Goal: Communication & Community: Connect with others

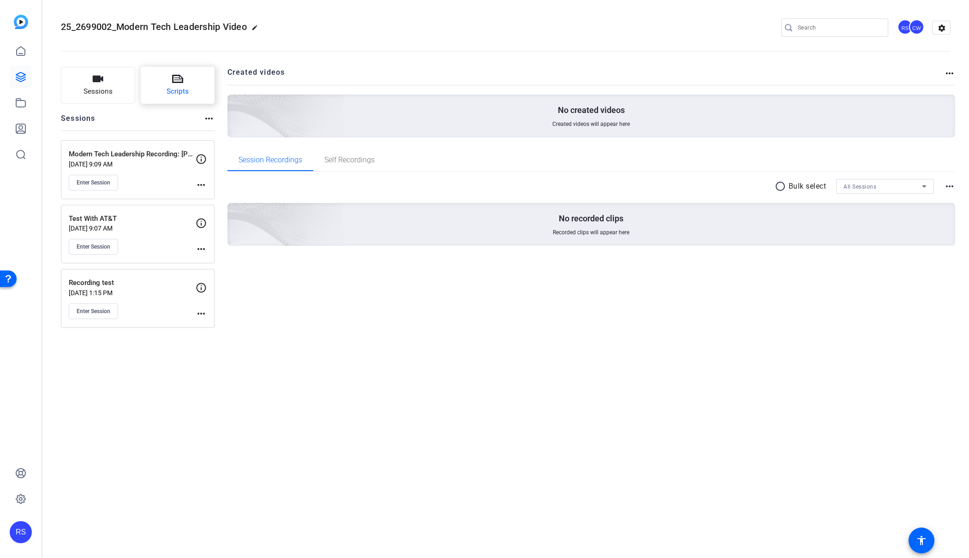
click at [173, 93] on span "Scripts" at bounding box center [178, 91] width 22 height 11
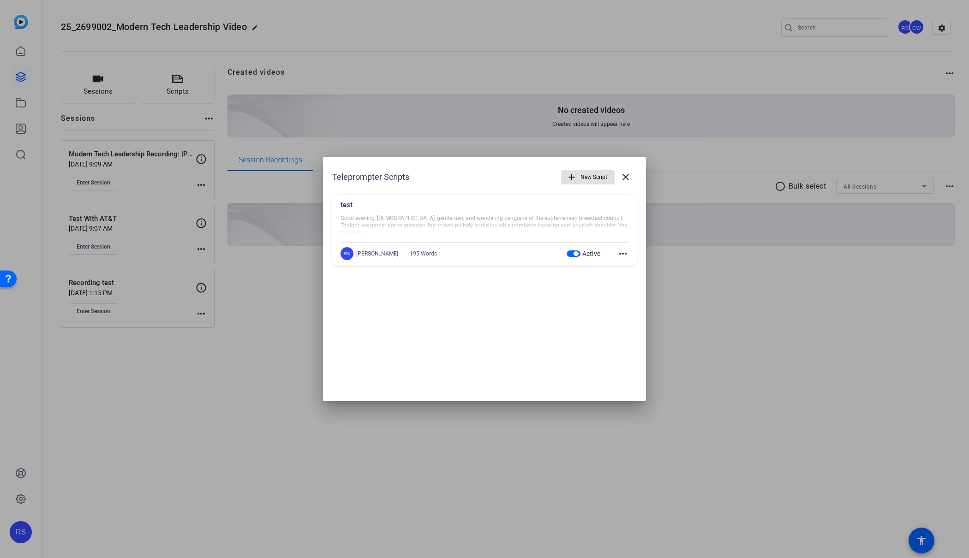
click at [583, 175] on span "New Script" at bounding box center [593, 177] width 27 height 18
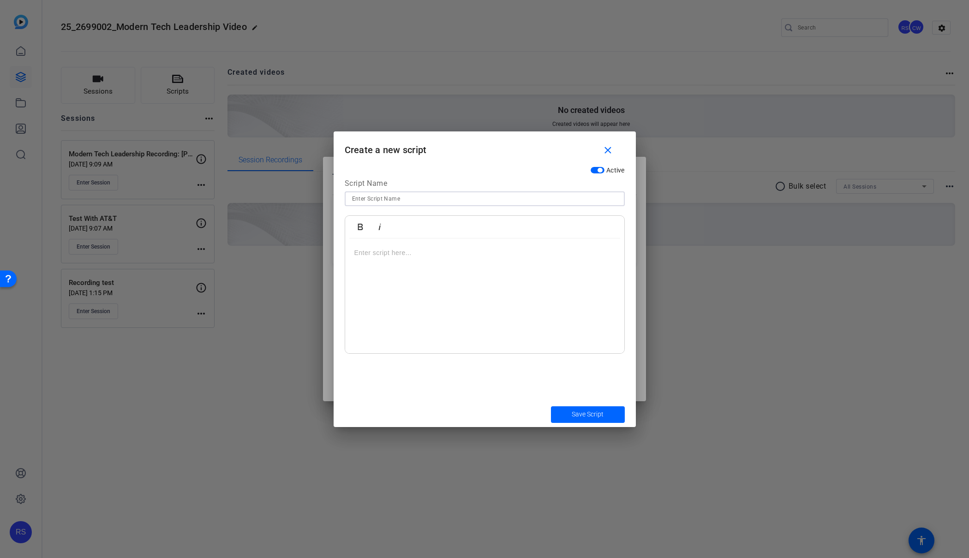
click at [545, 202] on input at bounding box center [484, 198] width 265 height 11
type input "James Shira AT&T"
click at [603, 417] on span "Save Script" at bounding box center [588, 415] width 32 height 10
click at [406, 254] on p at bounding box center [484, 253] width 261 height 10
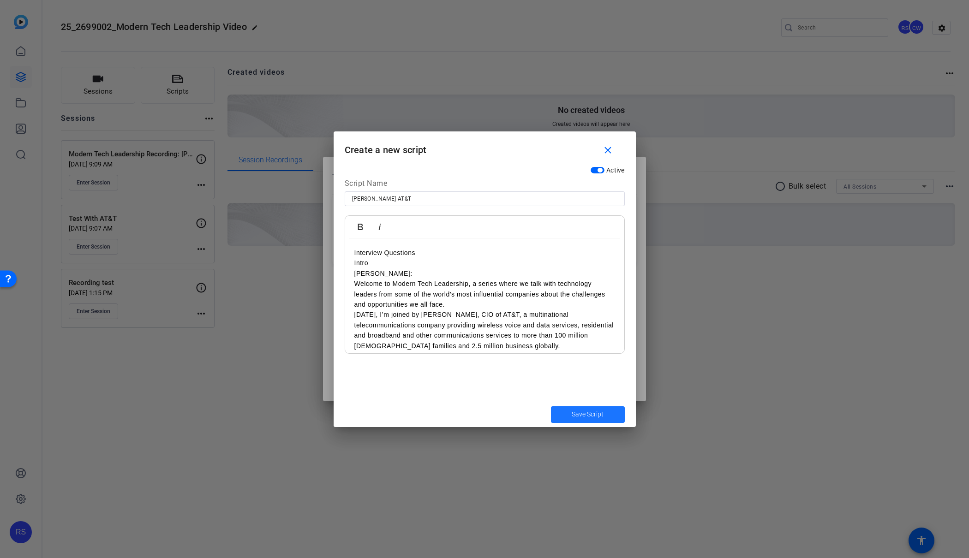
click at [592, 409] on span "submit" at bounding box center [588, 415] width 74 height 22
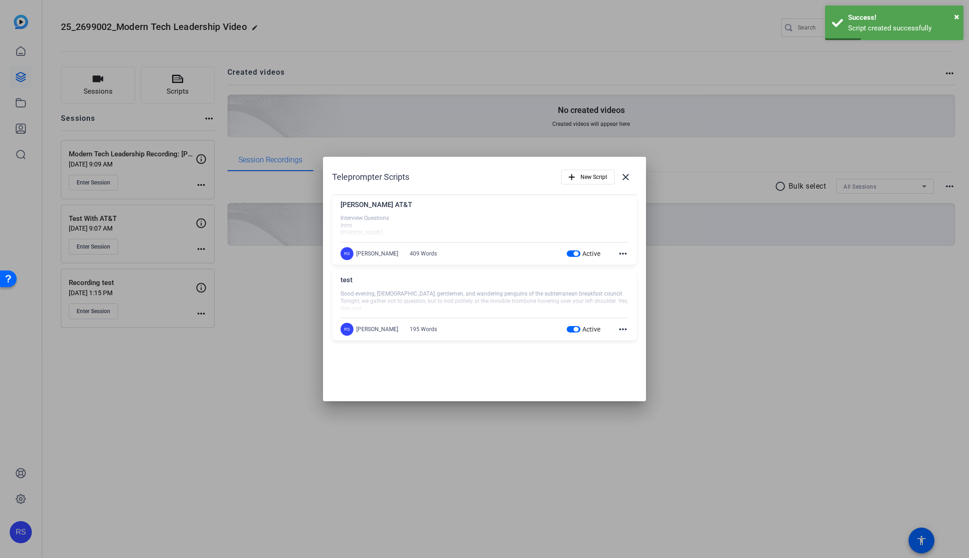
click at [575, 329] on span "button" at bounding box center [576, 329] width 5 height 5
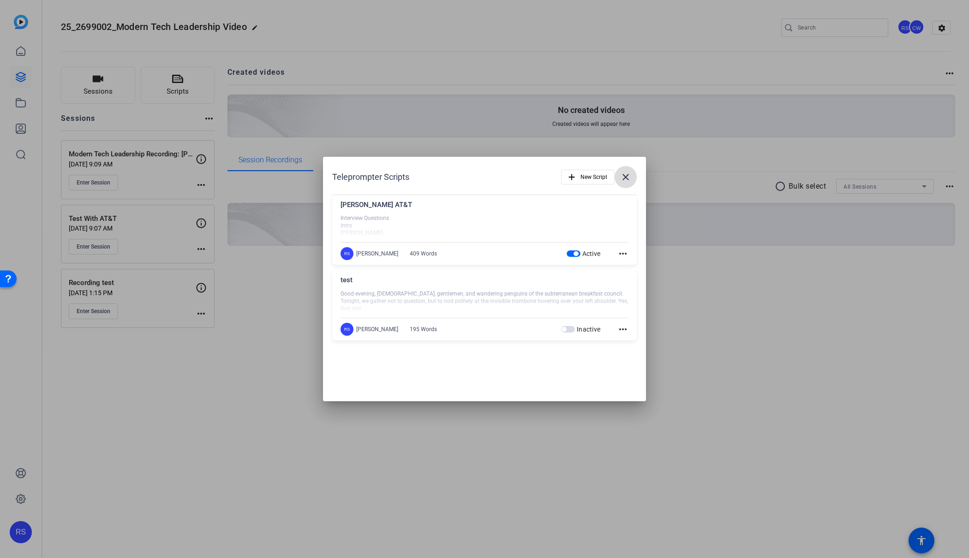
click at [623, 179] on mat-icon "close" at bounding box center [625, 177] width 11 height 11
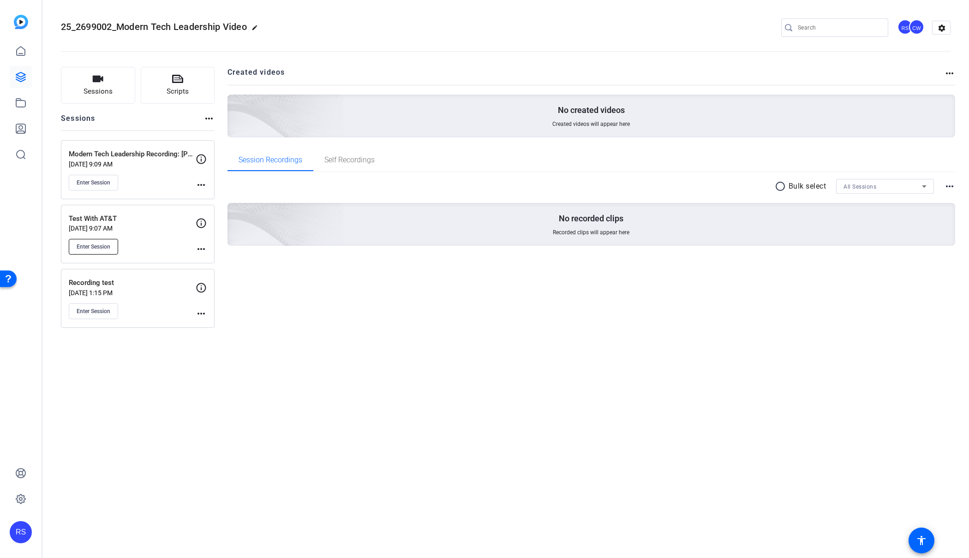
click at [102, 250] on span "Enter Session" at bounding box center [94, 246] width 34 height 7
click at [90, 182] on span "Enter Session" at bounding box center [94, 182] width 34 height 7
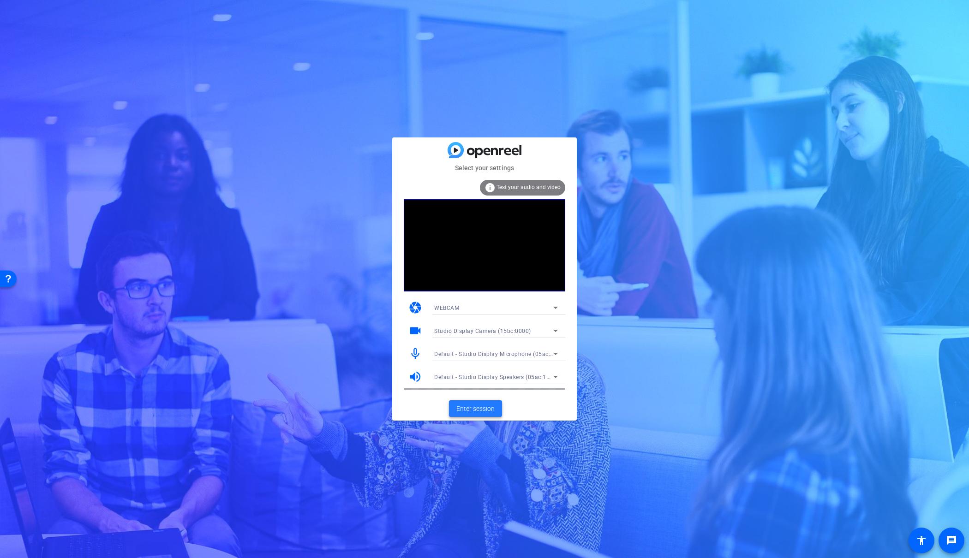
click at [484, 404] on span "Enter session" at bounding box center [475, 409] width 38 height 10
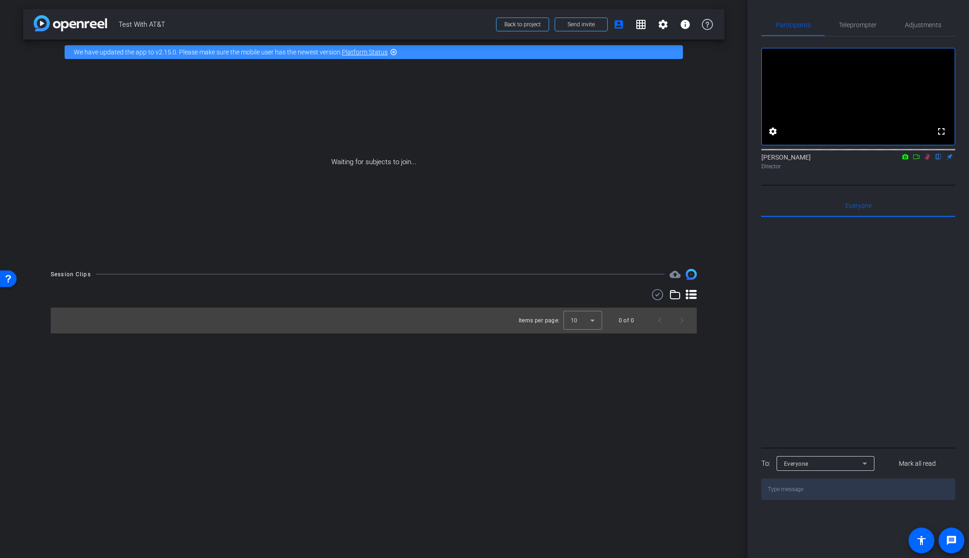
click at [918, 159] on icon at bounding box center [916, 157] width 6 height 5
click at [865, 23] on span "Teleprompter" at bounding box center [858, 25] width 38 height 6
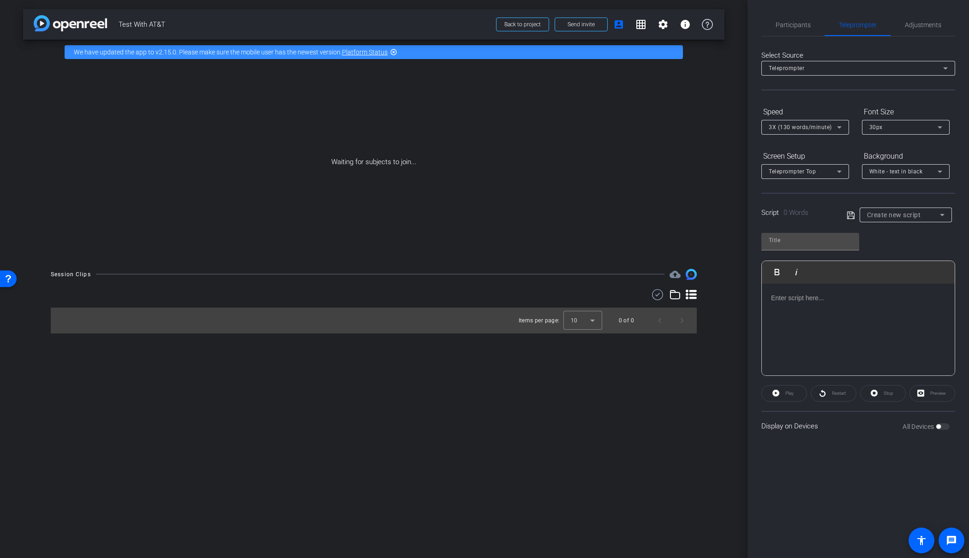
click at [898, 217] on span "Create new script" at bounding box center [894, 214] width 54 height 7
click at [897, 244] on span "James Shira AT&T" at bounding box center [898, 248] width 63 height 11
type input "James Shira AT&T"
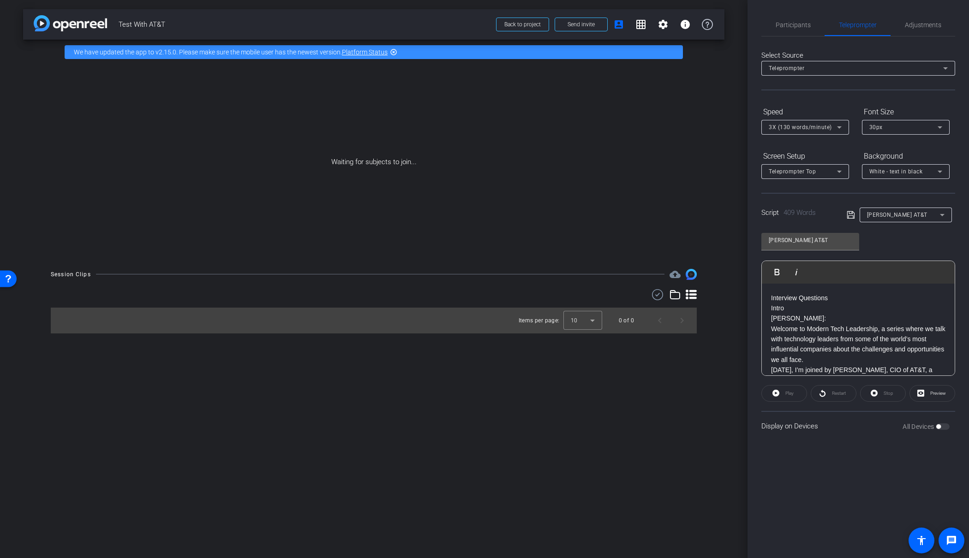
drag, startPoint x: 798, startPoint y: 309, endPoint x: 725, endPoint y: 294, distance: 74.5
click at [725, 294] on div "arrow_back Test With AT&T Back to project Send invite account_box grid_on setti…" at bounding box center [484, 279] width 969 height 558
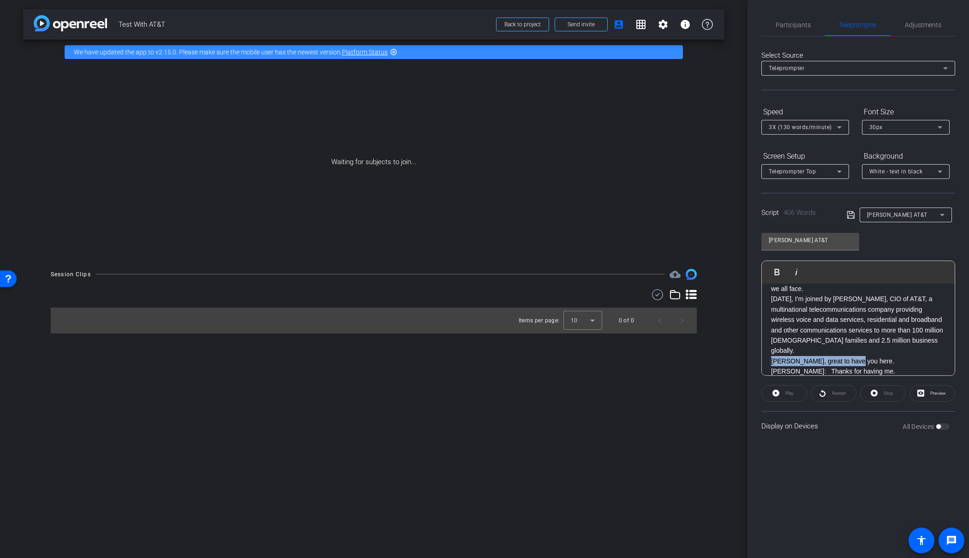
drag, startPoint x: 848, startPoint y: 352, endPoint x: 755, endPoint y: 349, distance: 93.2
click at [755, 349] on div "Participants Teleprompter Adjustments Roger Sano Director Everyone 0 Mark all r…" at bounding box center [857, 279] width 221 height 558
click at [850, 366] on p "Jon: Thanks for having me." at bounding box center [858, 371] width 174 height 10
drag, startPoint x: 843, startPoint y: 361, endPoint x: 745, endPoint y: 362, distance: 98.7
click at [745, 362] on div "arrow_back Test With AT&T Back to project Send invite account_box grid_on setti…" at bounding box center [484, 279] width 969 height 558
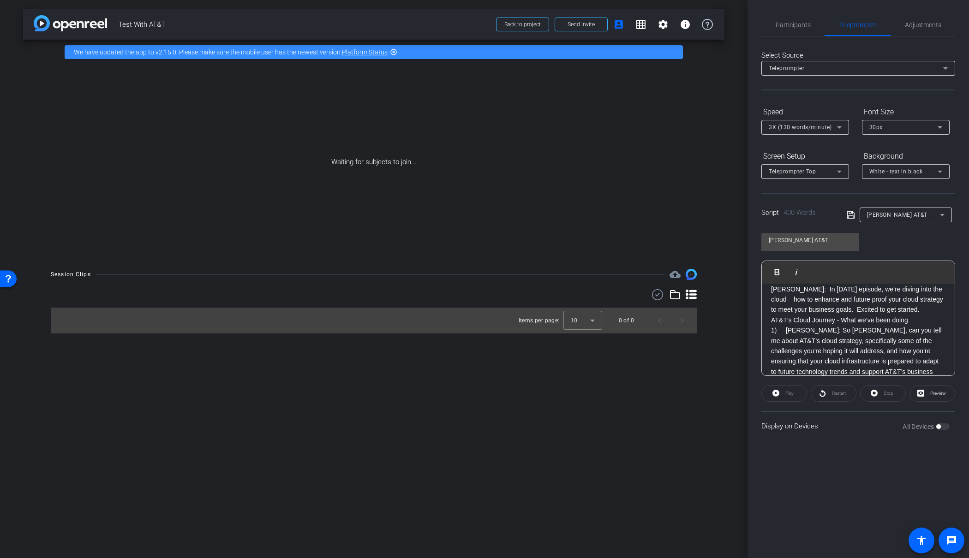
scroll to position [139, 0]
click at [770, 315] on div "James: Welcome to Modern Tech Leadership, a series where we talk with technolog…" at bounding box center [858, 480] width 193 height 670
drag, startPoint x: 785, startPoint y: 336, endPoint x: 777, endPoint y: 336, distance: 7.8
click at [777, 340] on p "1) James: So Jon, can you tell me about AT&T’s cloud strategy, specifically som…" at bounding box center [858, 371] width 174 height 62
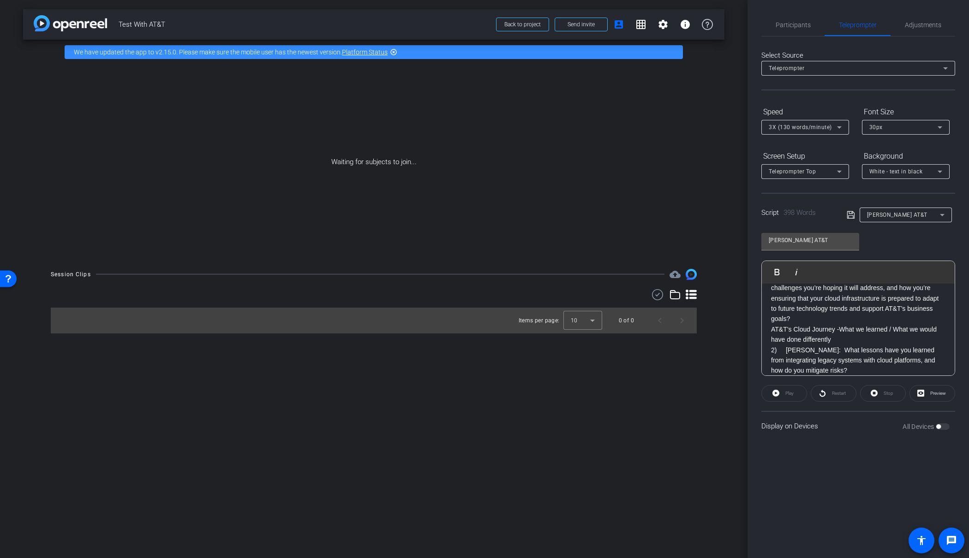
click at [785, 345] on p "2) James: What lessons have you learned from integrating legacy systems with cl…" at bounding box center [858, 360] width 174 height 31
click at [858, 324] on p "AT&T’s Cloud Journey -What we learned / What we would have done differently" at bounding box center [858, 334] width 174 height 21
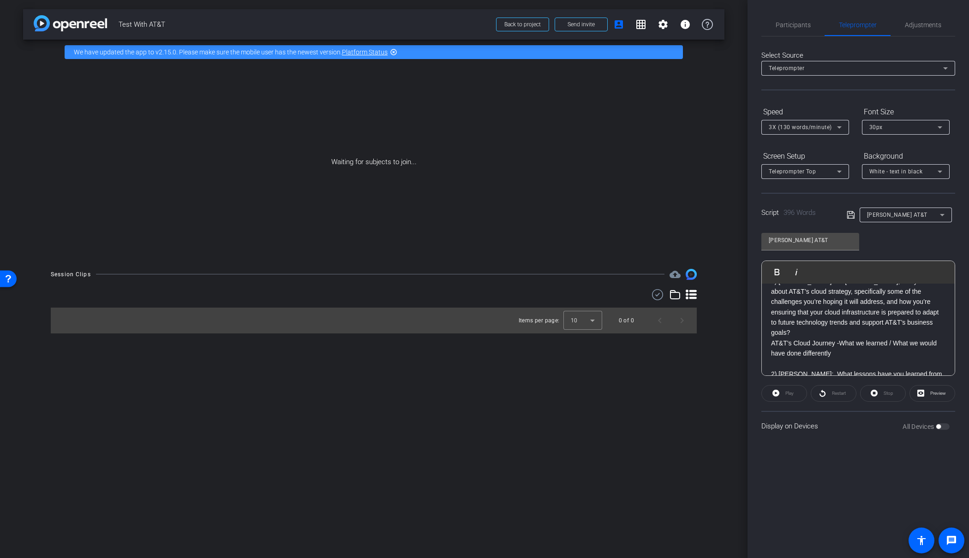
scroll to position [199, 0]
drag, startPoint x: 771, startPoint y: 327, endPoint x: 778, endPoint y: 327, distance: 7.9
click at [771, 342] on p "AT&T’s Cloud Journey -What we learned / What we would have done differently" at bounding box center [858, 352] width 174 height 21
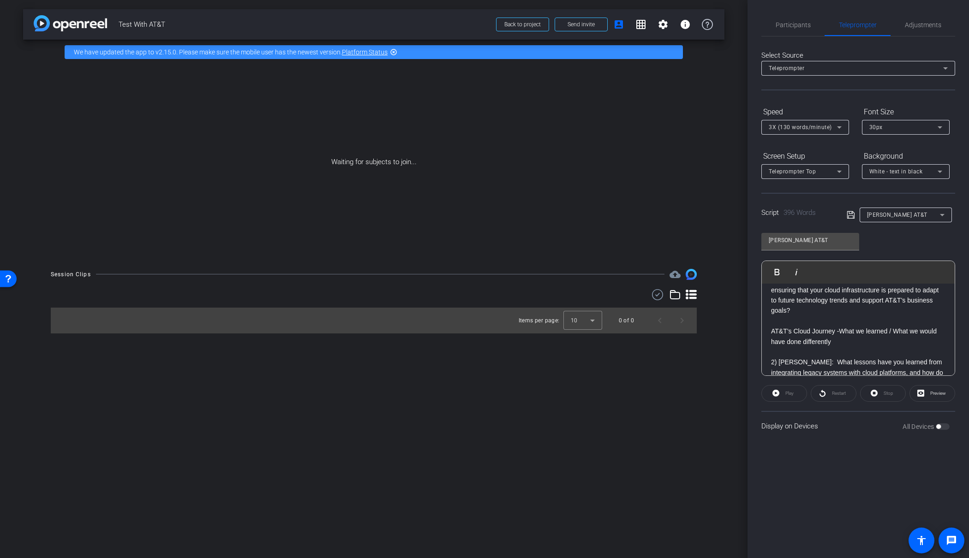
scroll to position [236, 0]
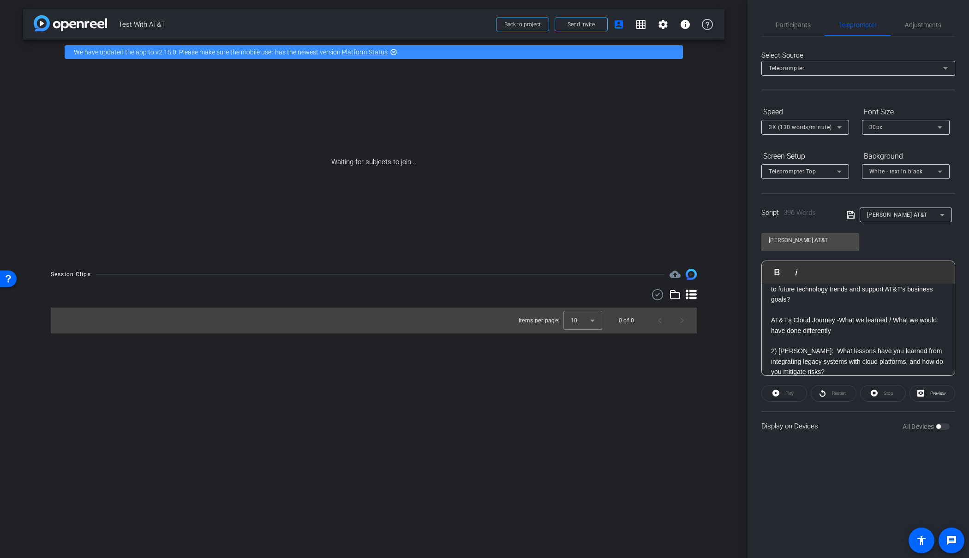
click at [825, 353] on p "2) James: What lessons have you learned from integrating legacy systems with cl…" at bounding box center [858, 361] width 174 height 31
drag, startPoint x: 769, startPoint y: 314, endPoint x: 797, endPoint y: 317, distance: 28.7
click at [769, 314] on div "James: Welcome to Modern Tech Leadership, a series where we talk with technolog…" at bounding box center [858, 334] width 193 height 711
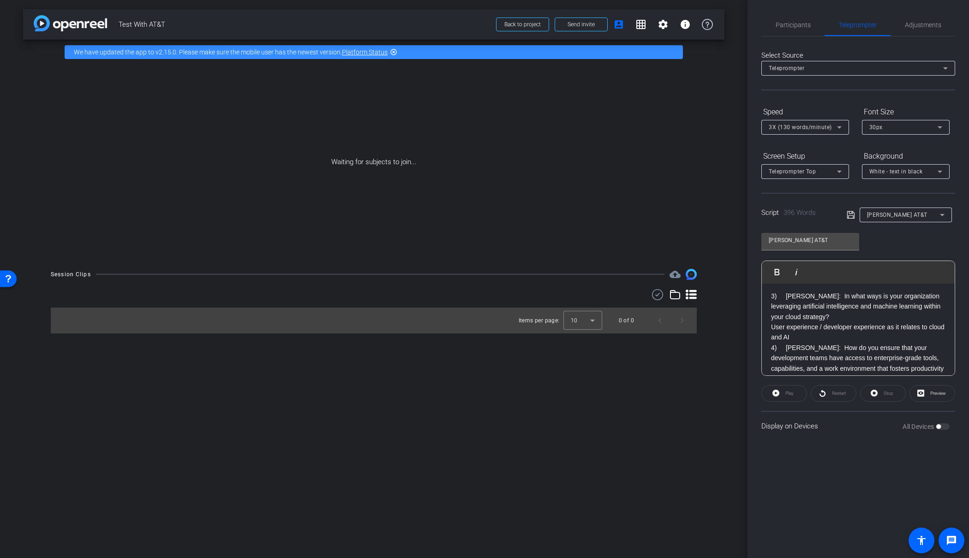
scroll to position [355, 0]
drag, startPoint x: 771, startPoint y: 308, endPoint x: 801, endPoint y: 308, distance: 30.0
click at [771, 320] on p "User experience / developer experience as it relates to cloud and AI" at bounding box center [858, 330] width 174 height 21
click at [768, 310] on div "James: Welcome to Modern Tech Leadership, a series where we talk with technolog…" at bounding box center [858, 221] width 193 height 741
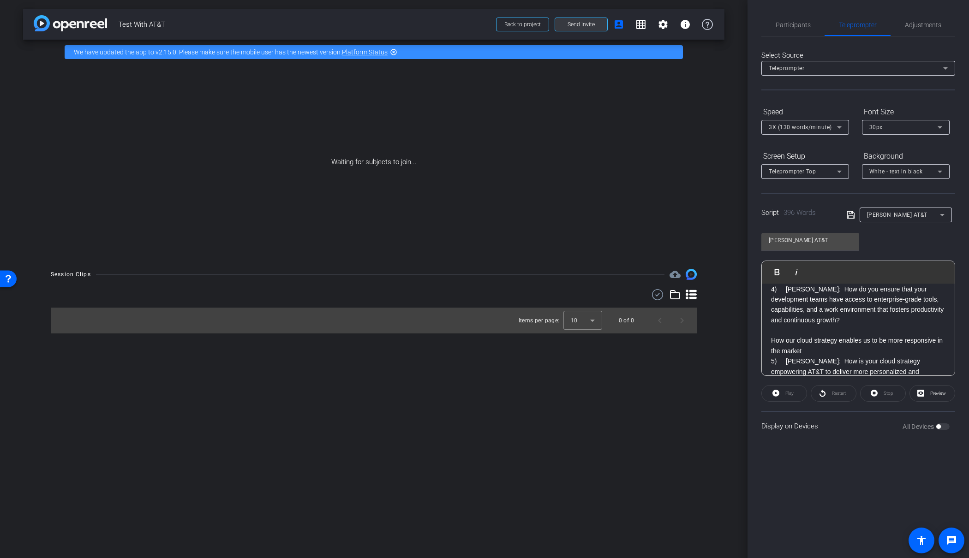
click at [574, 26] on span "Send invite" at bounding box center [581, 24] width 27 height 7
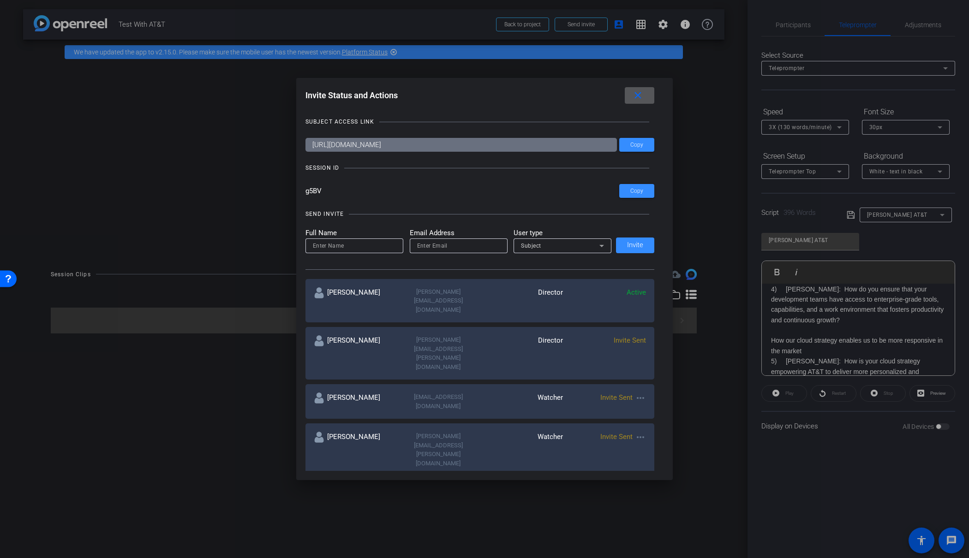
click at [638, 96] on mat-icon "close" at bounding box center [638, 96] width 12 height 12
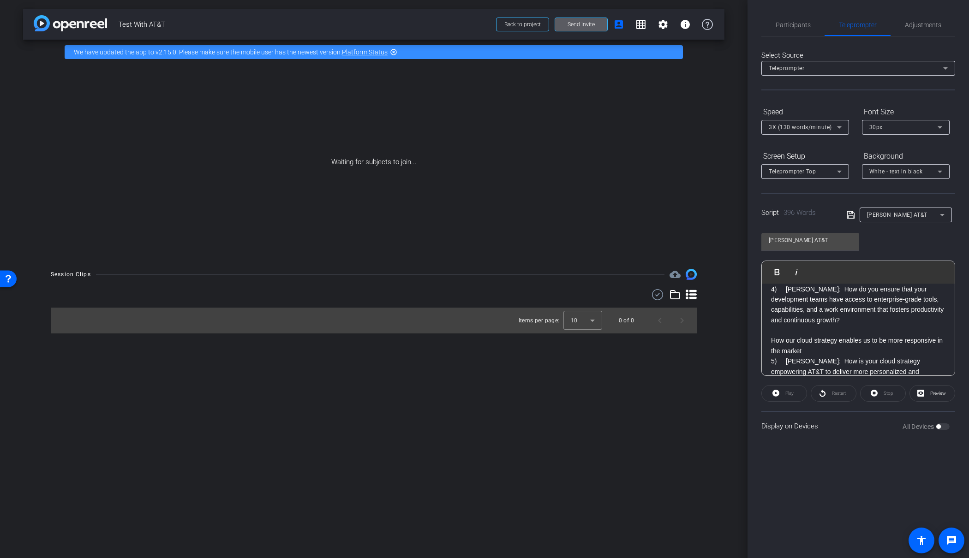
scroll to position [434, 0]
drag, startPoint x: 771, startPoint y: 341, endPoint x: 812, endPoint y: 339, distance: 40.6
click at [771, 354] on p "5) James: How is your cloud strategy empowering AT&T to deliver more personaliz…" at bounding box center [858, 369] width 174 height 31
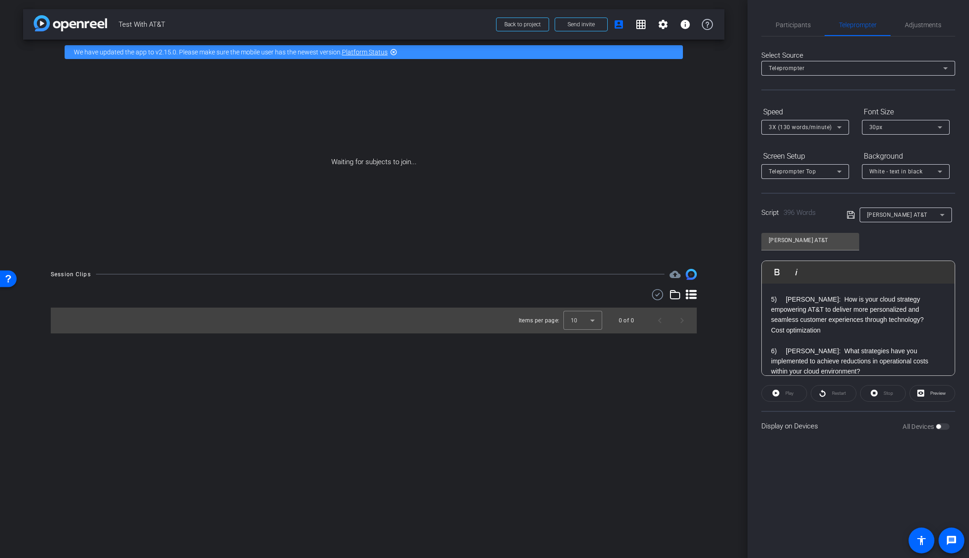
scroll to position [511, 0]
click at [770, 304] on div "James: Welcome to Modern Tech Leadership, a series where we talk with technolog…" at bounding box center [858, 154] width 193 height 762
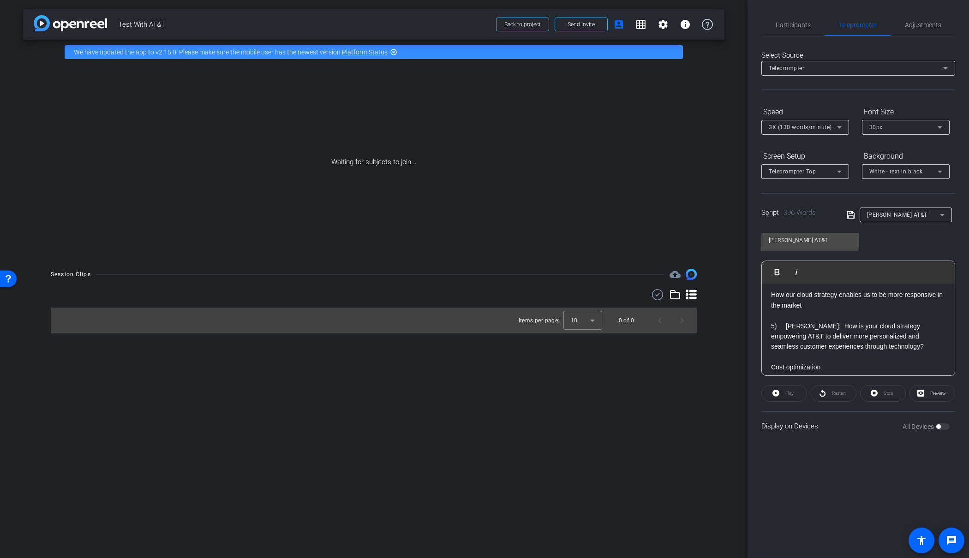
scroll to position [477, 0]
drag, startPoint x: 786, startPoint y: 307, endPoint x: 838, endPoint y: 326, distance: 55.7
click at [777, 323] on p "5) James: How is your cloud strategy empowering AT&T to deliver more personaliz…" at bounding box center [858, 338] width 174 height 31
click at [789, 374] on p at bounding box center [858, 379] width 174 height 10
click at [785, 384] on p "6) James: What strategies have you implemented to achieve reductions in operati…" at bounding box center [858, 399] width 174 height 31
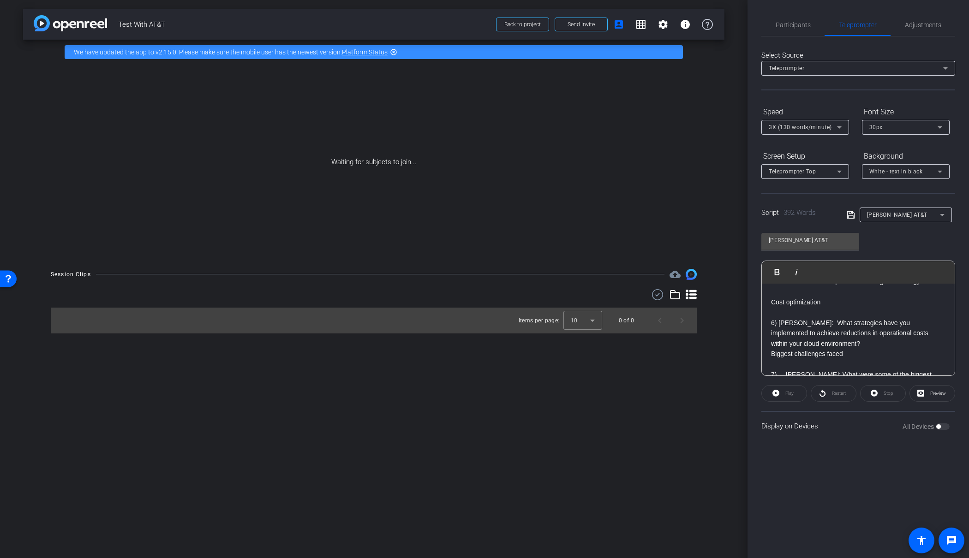
scroll to position [554, 0]
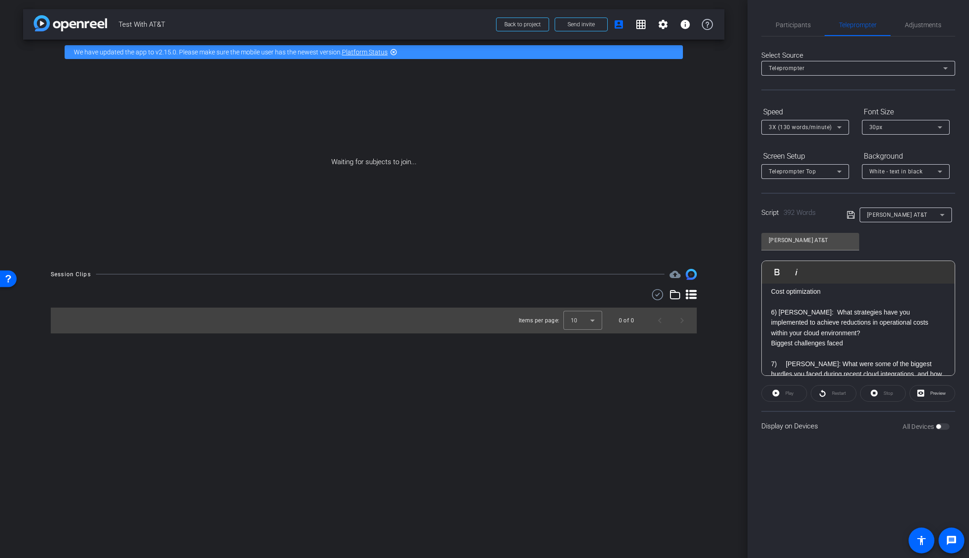
click at [770, 324] on div "James: Welcome to Modern Tech Leadership, a series where we talk with technolog…" at bounding box center [858, 116] width 193 height 773
drag, startPoint x: 779, startPoint y: 354, endPoint x: 787, endPoint y: 353, distance: 8.4
click at [787, 369] on p "7) James: What were some of the biggest hurdles you faced during recent cloud i…" at bounding box center [858, 384] width 174 height 31
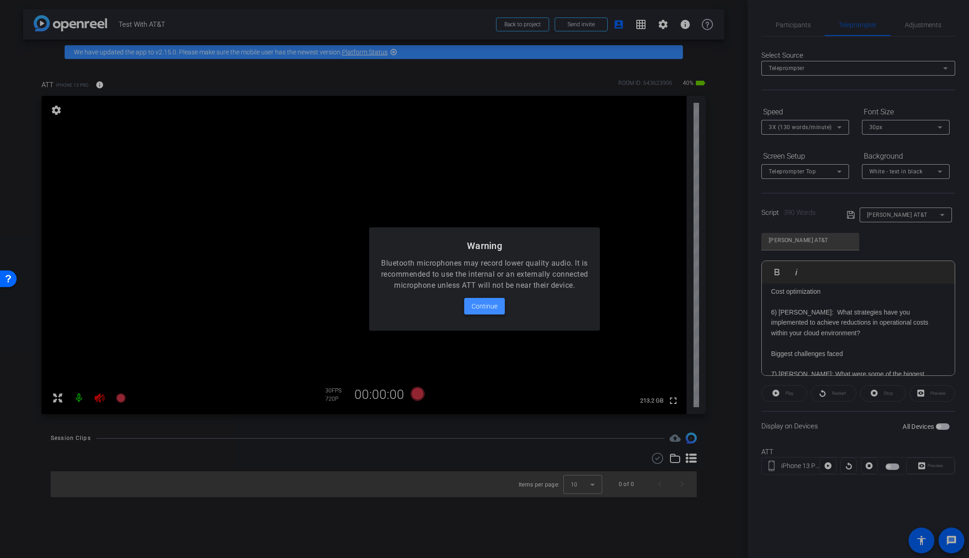
drag, startPoint x: 490, startPoint y: 315, endPoint x: 489, endPoint y: 309, distance: 6.0
click at [490, 312] on span "Continue" at bounding box center [485, 306] width 26 height 11
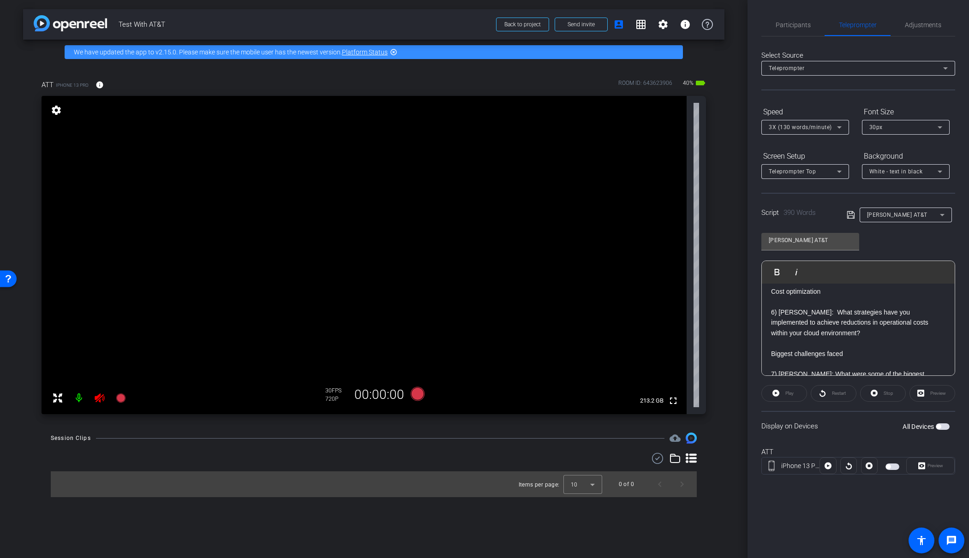
click at [99, 399] on icon at bounding box center [100, 398] width 10 height 9
click at [97, 85] on mat-icon "info" at bounding box center [100, 85] width 8 height 8
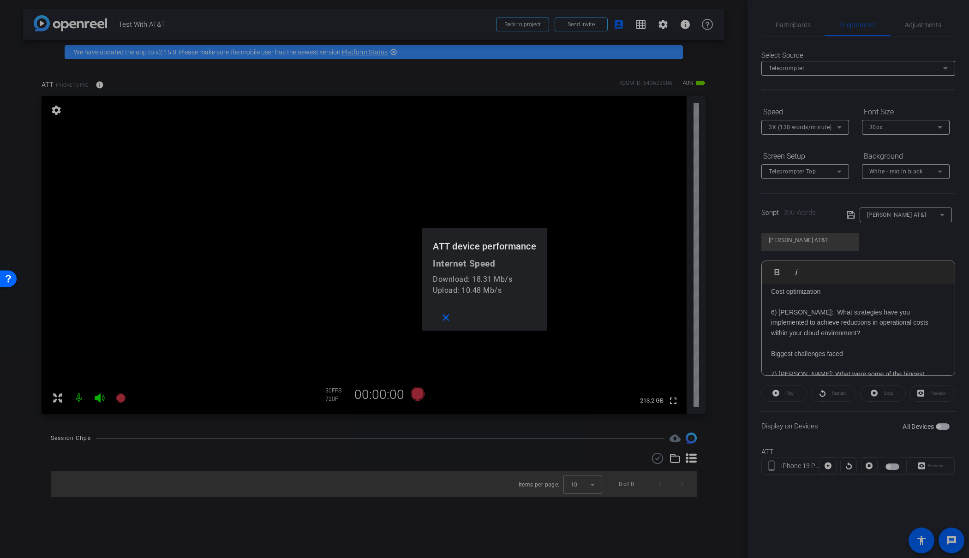
click at [97, 85] on div at bounding box center [484, 279] width 969 height 558
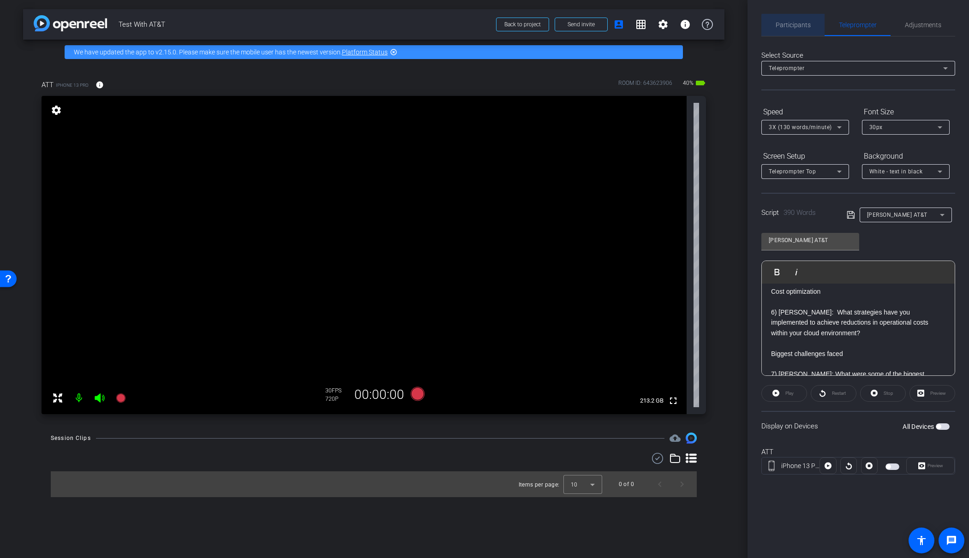
click at [812, 27] on div "Participants" at bounding box center [792, 25] width 63 height 22
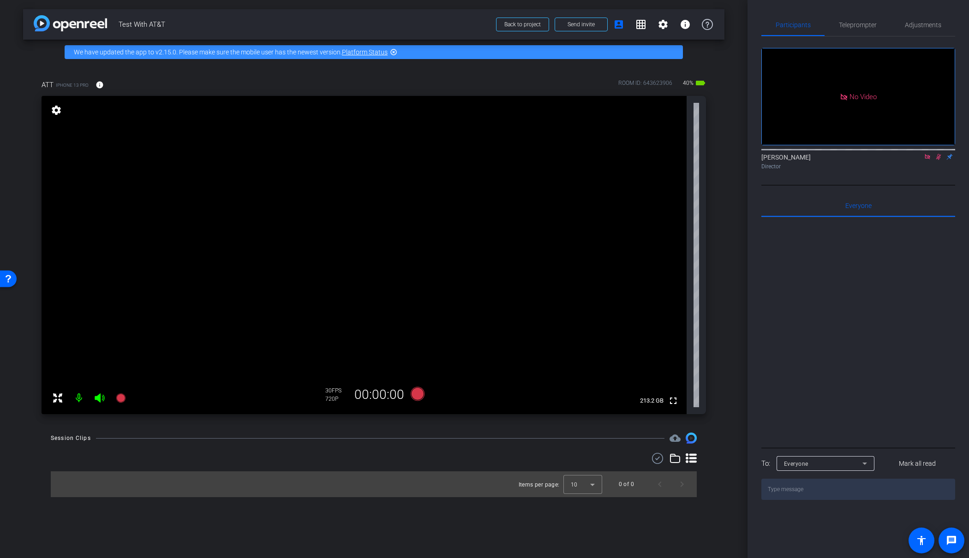
click at [937, 154] on icon at bounding box center [938, 157] width 5 height 6
click at [920, 25] on span "Adjustments" at bounding box center [923, 25] width 36 height 6
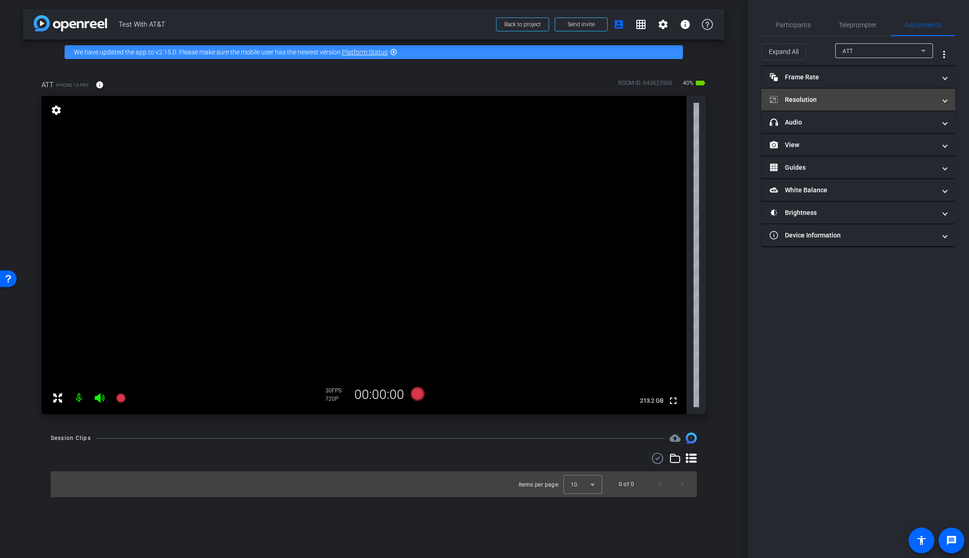
click at [828, 99] on mat-panel-title "Resolution" at bounding box center [853, 100] width 166 height 10
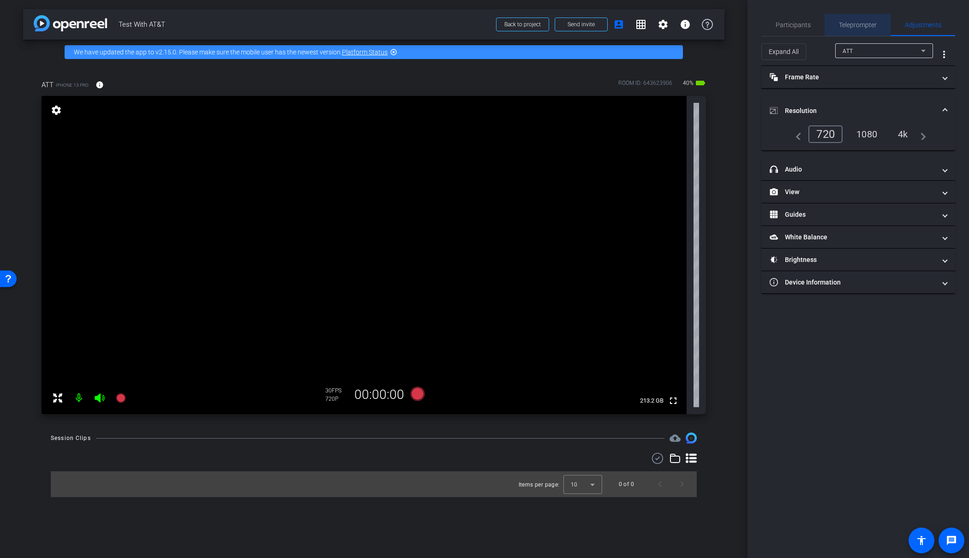
click at [856, 28] on span "Teleprompter" at bounding box center [858, 25] width 38 height 6
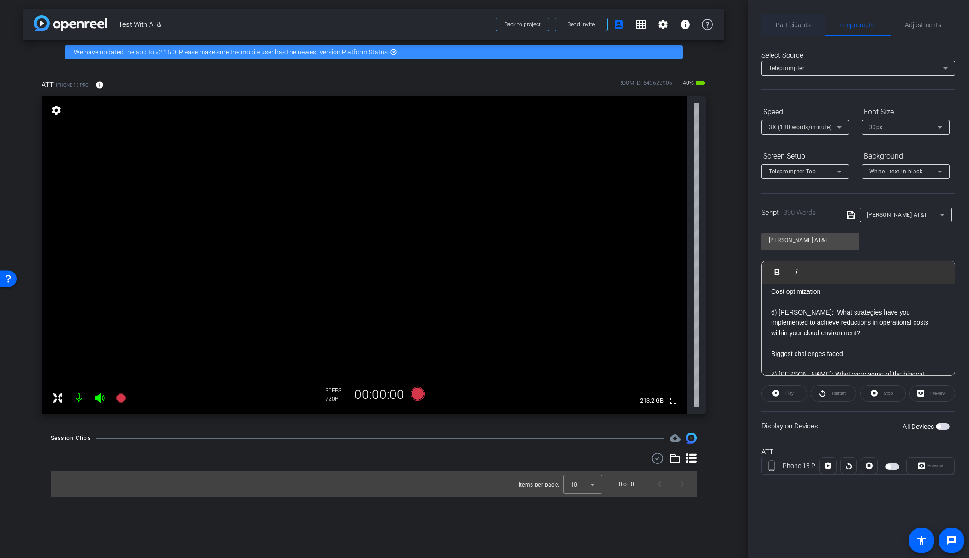
click at [781, 20] on span "Participants" at bounding box center [793, 25] width 35 height 22
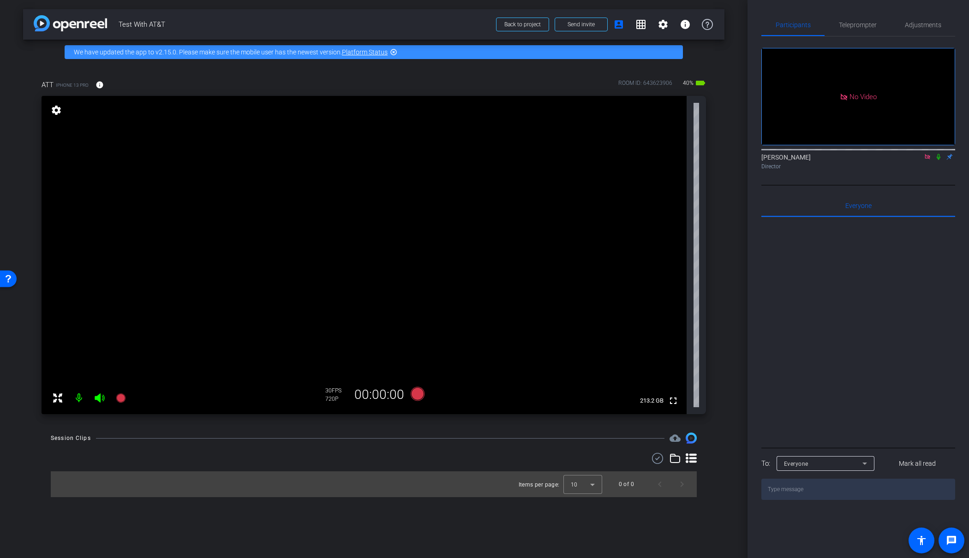
click at [925, 154] on icon at bounding box center [927, 157] width 7 height 6
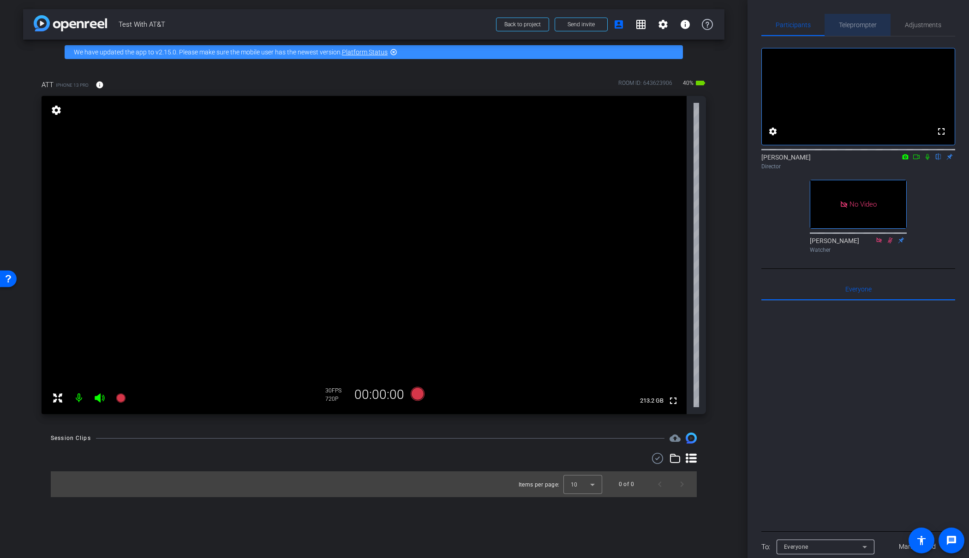
click at [863, 26] on span "Teleprompter" at bounding box center [858, 25] width 38 height 6
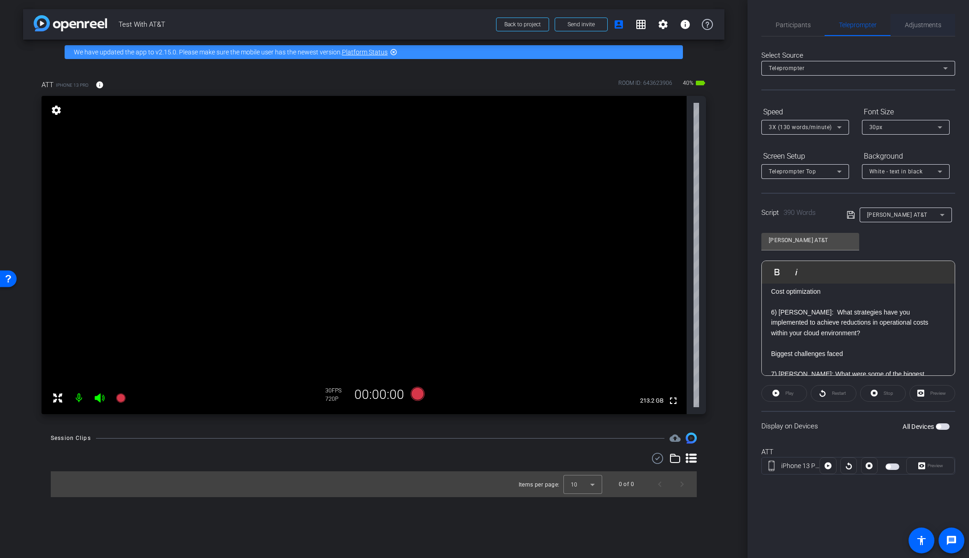
click at [912, 27] on span "Adjustments" at bounding box center [923, 25] width 36 height 6
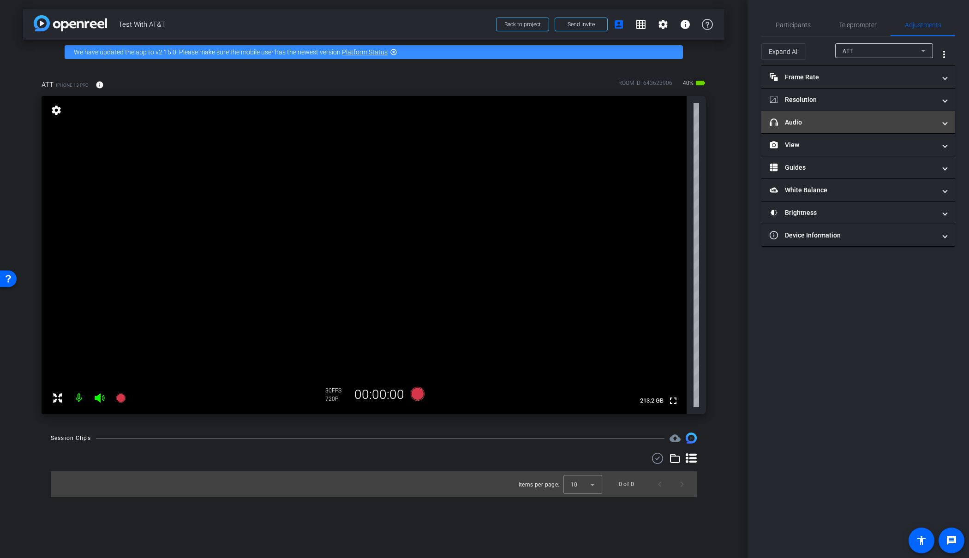
click at [861, 125] on mat-panel-title "headphone icon Audio" at bounding box center [853, 123] width 166 height 10
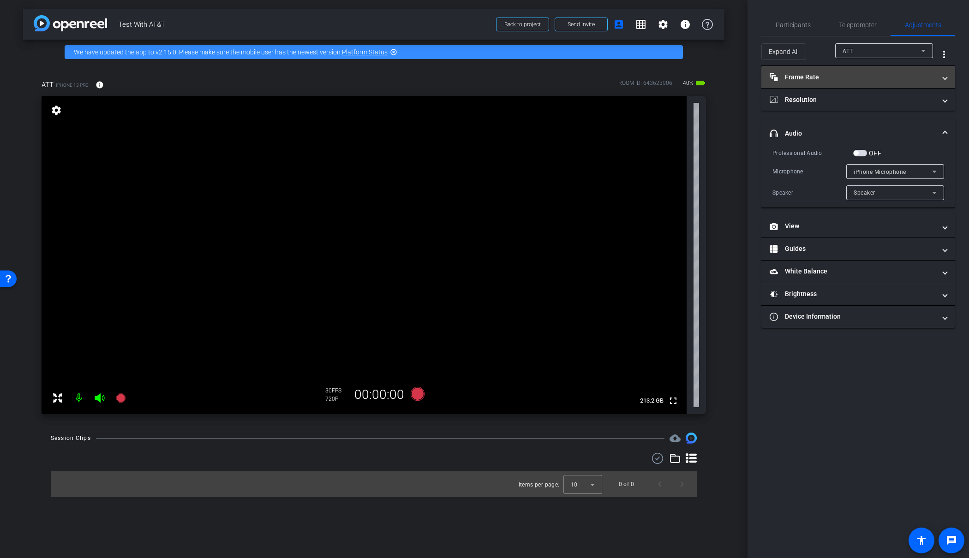
click at [820, 78] on mat-panel-title "Frame Rate Frame Rate" at bounding box center [853, 77] width 166 height 10
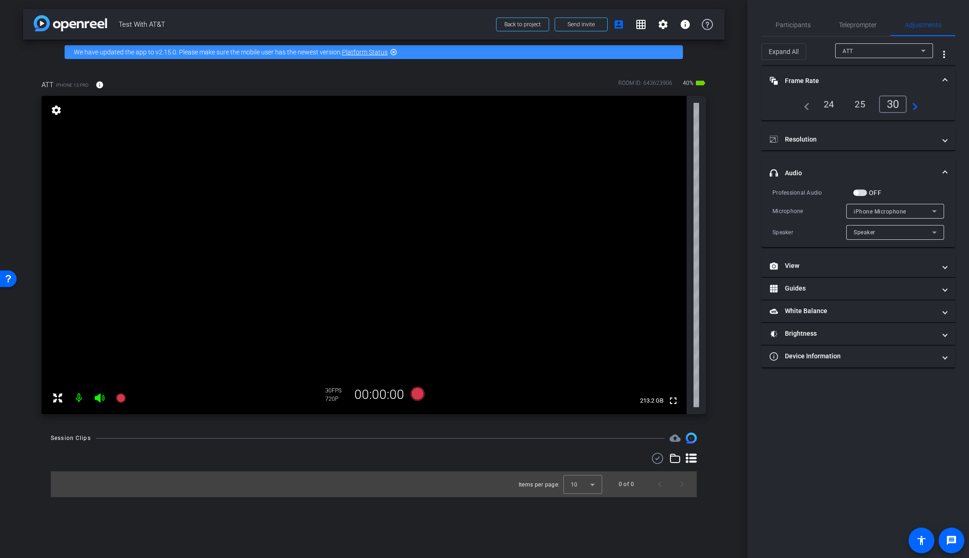
click at [828, 103] on div "24" at bounding box center [829, 104] width 24 height 16
click at [829, 107] on div "24" at bounding box center [829, 104] width 24 height 16
click at [830, 103] on div "24" at bounding box center [829, 104] width 24 height 16
click at [804, 106] on mat-icon "navigate_before" at bounding box center [804, 104] width 11 height 11
click at [812, 137] on mat-panel-title "Resolution" at bounding box center [853, 140] width 166 height 10
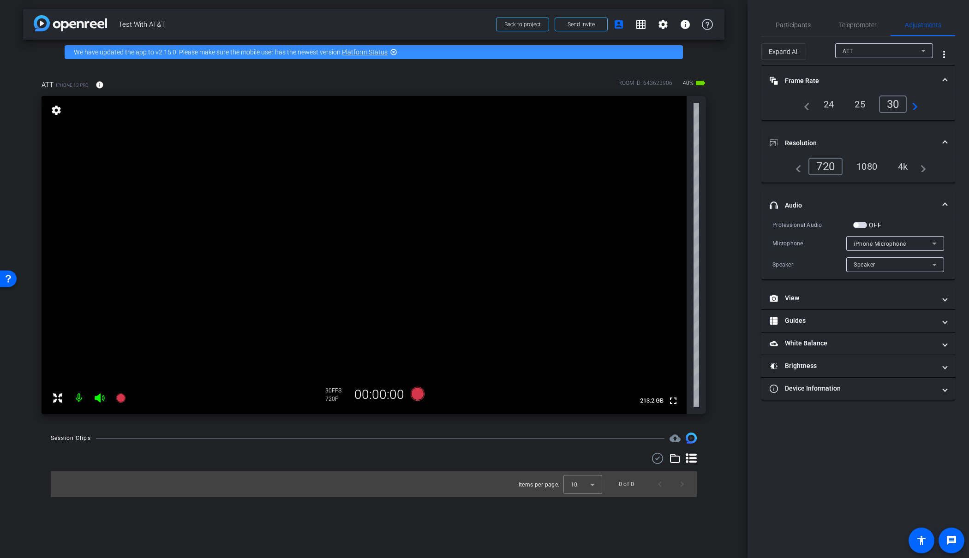
click at [867, 164] on div "1080" at bounding box center [866, 167] width 35 height 16
click at [904, 166] on div "4k" at bounding box center [903, 167] width 24 height 16
click at [922, 167] on mat-icon "navigate_next" at bounding box center [920, 166] width 11 height 11
click at [925, 167] on mat-icon "navigate_next" at bounding box center [920, 166] width 11 height 11
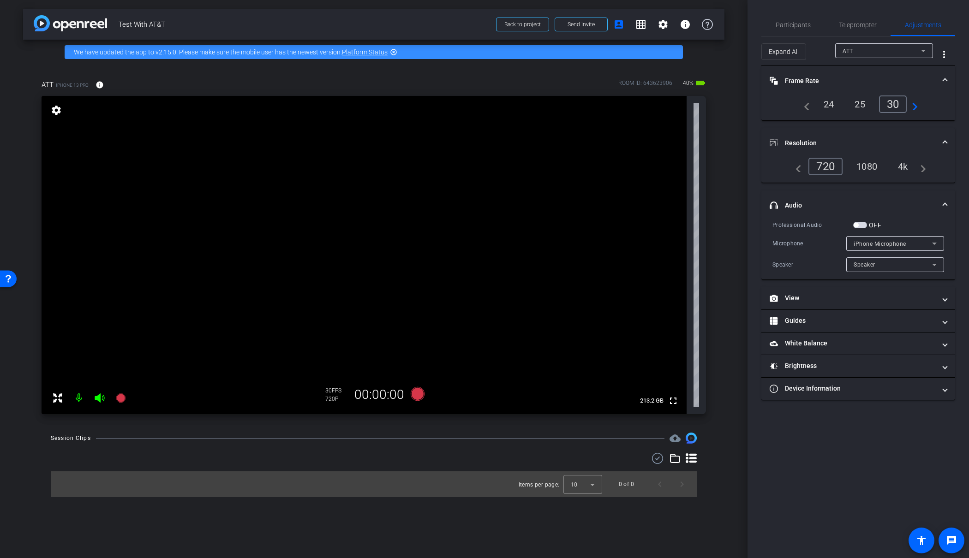
click at [860, 163] on div "1080" at bounding box center [866, 167] width 35 height 16
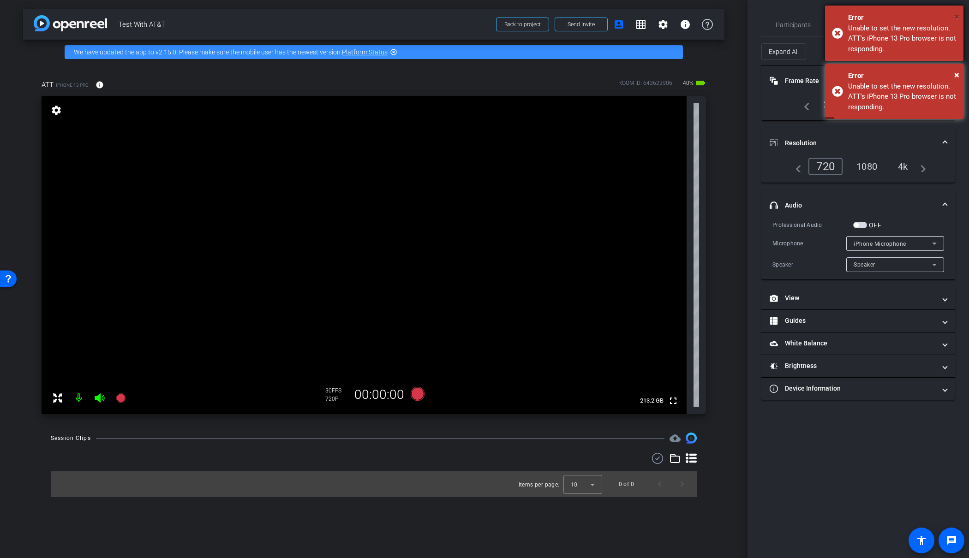
click at [957, 17] on span "×" at bounding box center [956, 16] width 5 height 11
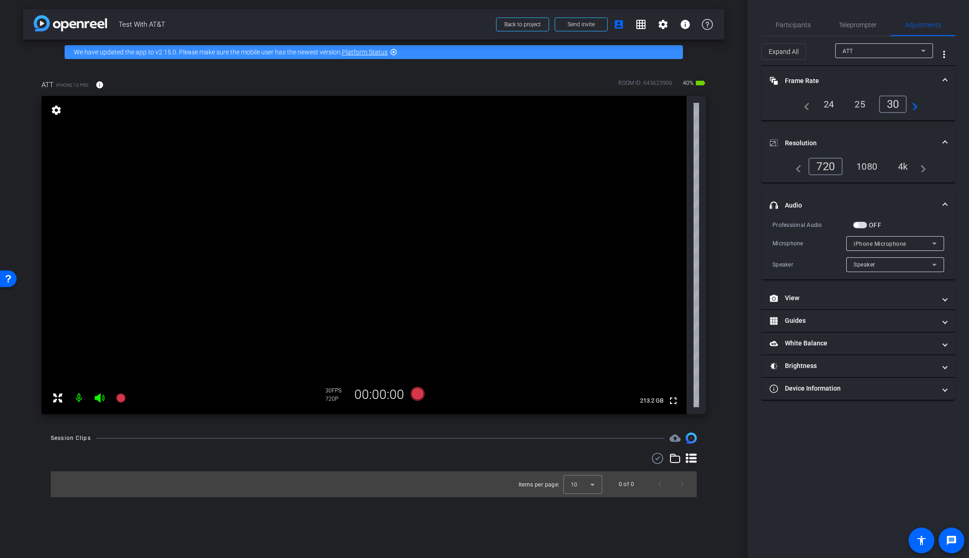
click at [916, 54] on div "ATT" at bounding box center [882, 51] width 78 height 12
click at [916, 53] on div at bounding box center [484, 279] width 969 height 558
click at [860, 106] on div "25" at bounding box center [860, 104] width 24 height 16
click at [870, 162] on div "1080" at bounding box center [866, 167] width 35 height 16
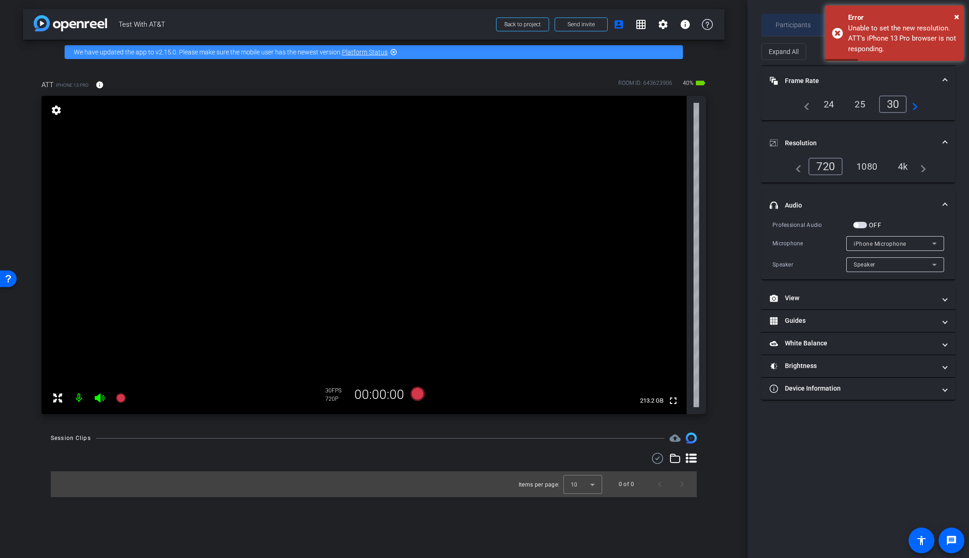
click at [810, 28] on div "Participants" at bounding box center [792, 25] width 63 height 22
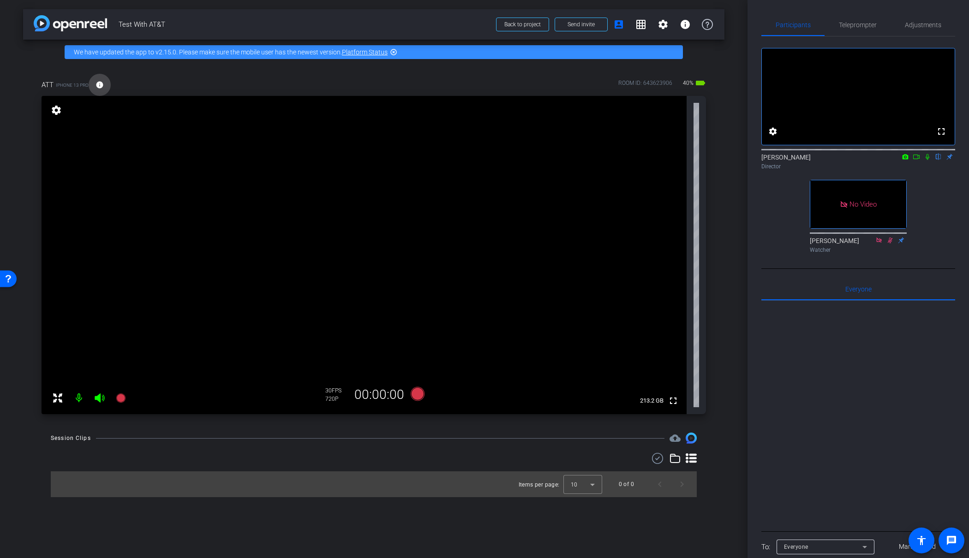
click at [102, 85] on mat-icon "info" at bounding box center [100, 85] width 8 height 8
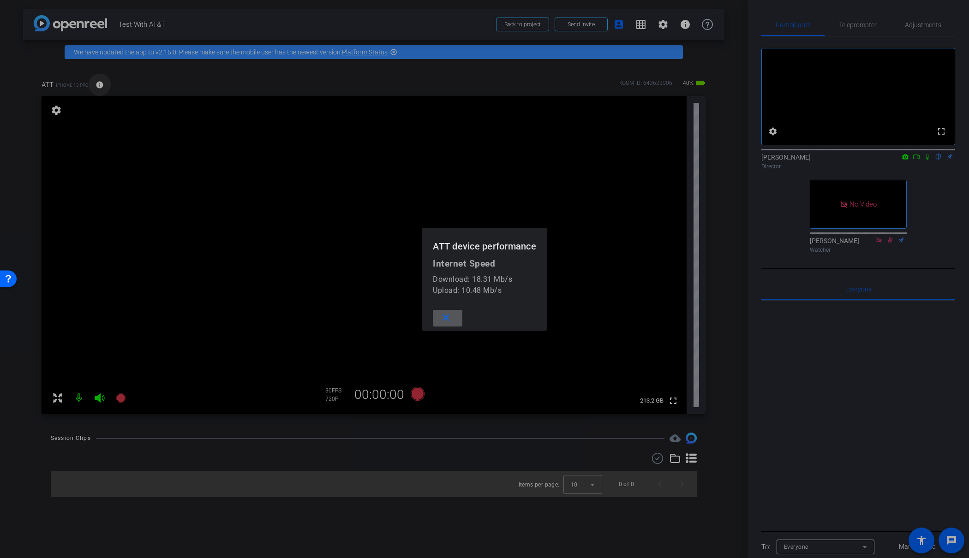
click at [102, 85] on div at bounding box center [484, 279] width 969 height 558
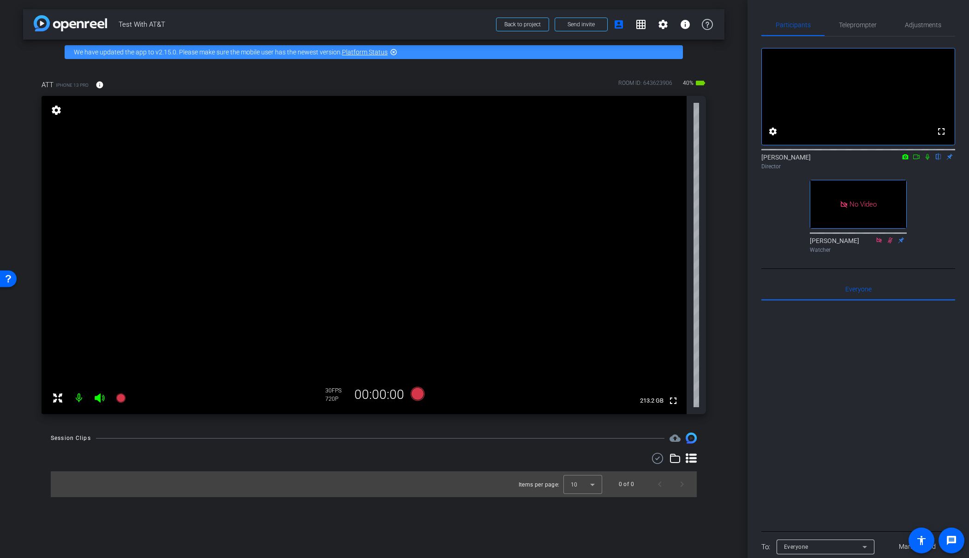
click at [55, 110] on mat-icon "settings" at bounding box center [56, 110] width 13 height 11
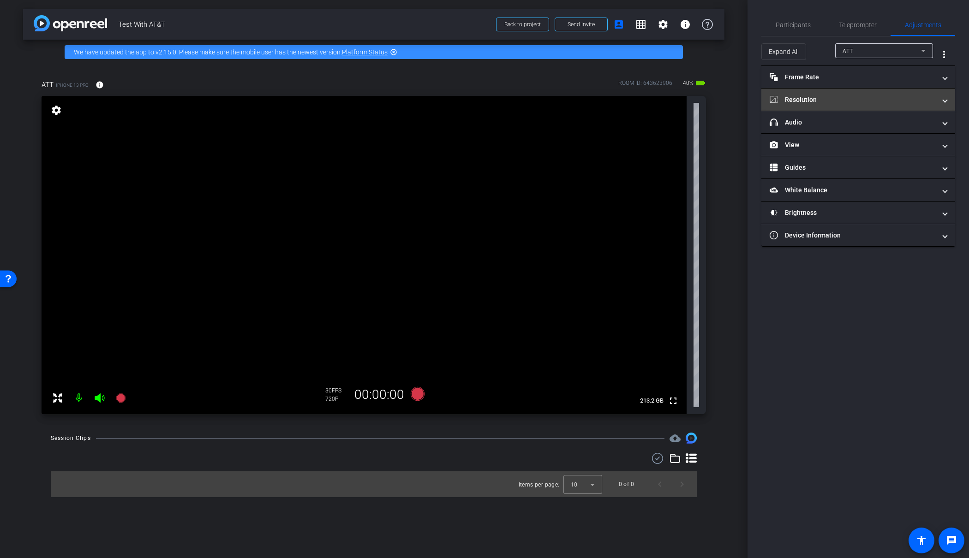
click at [795, 101] on mat-panel-title "Resolution" at bounding box center [853, 100] width 166 height 10
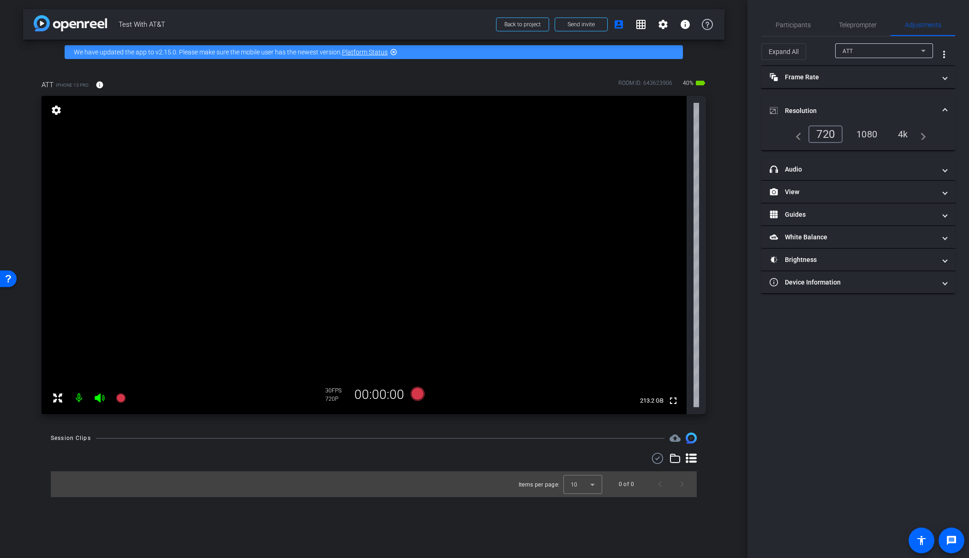
drag, startPoint x: 883, startPoint y: 137, endPoint x: 865, endPoint y: 132, distance: 18.8
click at [883, 137] on div "1080" at bounding box center [866, 134] width 35 height 16
drag, startPoint x: 865, startPoint y: 132, endPoint x: 928, endPoint y: 136, distance: 63.4
click at [883, 132] on div "1080" at bounding box center [866, 134] width 35 height 16
click at [876, 136] on div "1080" at bounding box center [864, 135] width 40 height 18
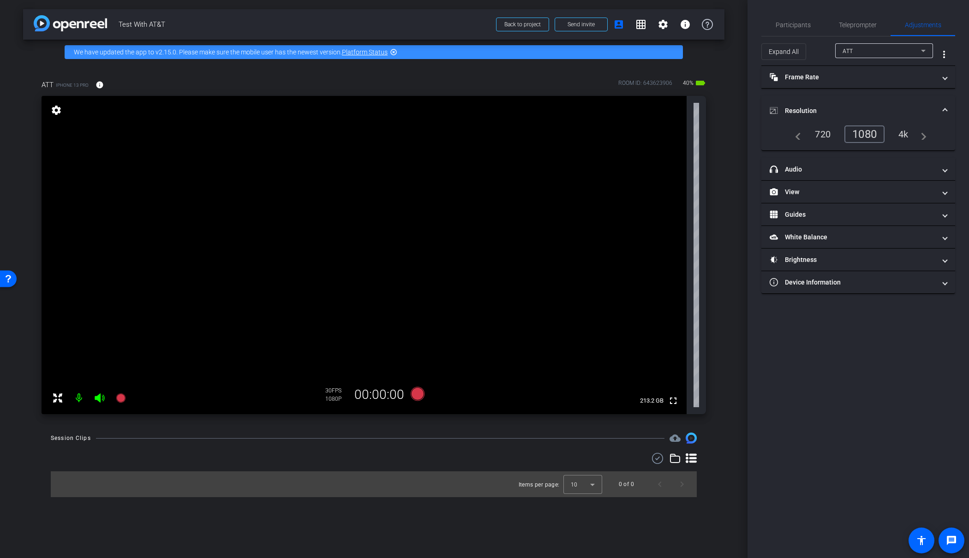
click at [877, 116] on mat-expansion-panel-header "Resolution" at bounding box center [858, 111] width 194 height 30
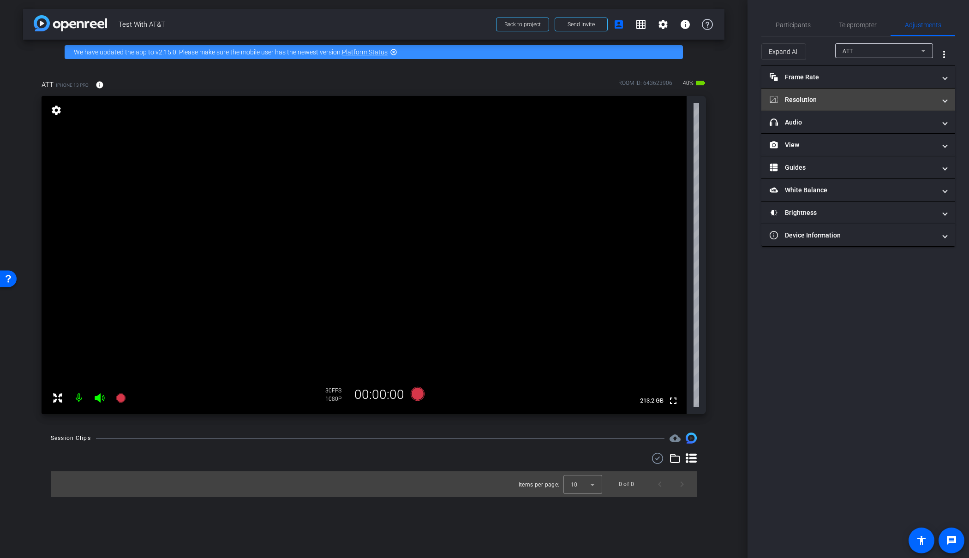
click at [867, 103] on mat-panel-title "Resolution" at bounding box center [853, 100] width 166 height 10
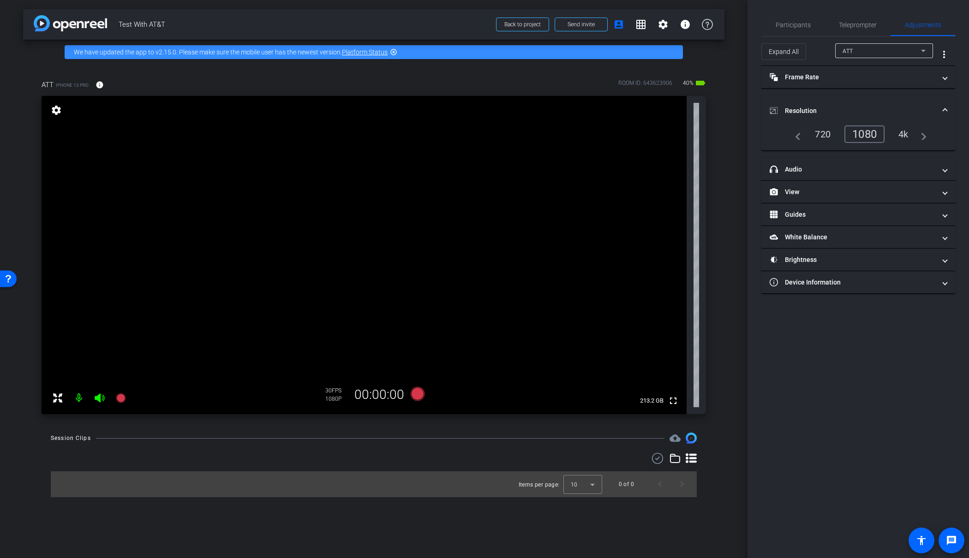
click at [863, 127] on div "1080" at bounding box center [864, 135] width 40 height 18
click at [863, 130] on div "1080" at bounding box center [864, 135] width 40 height 18
click at [706, 21] on icon at bounding box center [707, 24] width 11 height 11
click at [942, 106] on span "Resolution" at bounding box center [856, 111] width 173 height 10
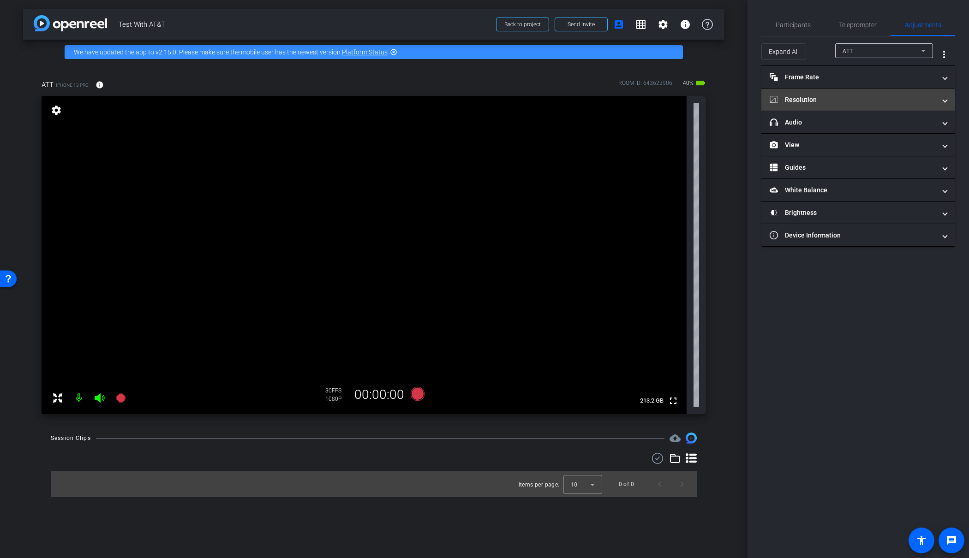
click at [856, 103] on mat-panel-title "Resolution" at bounding box center [853, 100] width 166 height 10
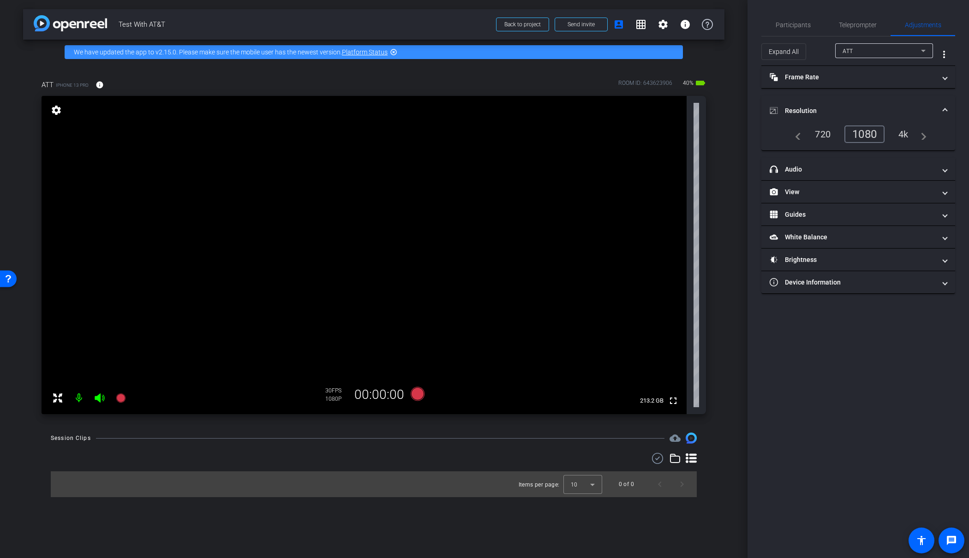
click at [872, 134] on div "1080" at bounding box center [864, 135] width 40 height 18
click at [807, 81] on mat-panel-title "Frame Rate Frame Rate" at bounding box center [853, 77] width 166 height 10
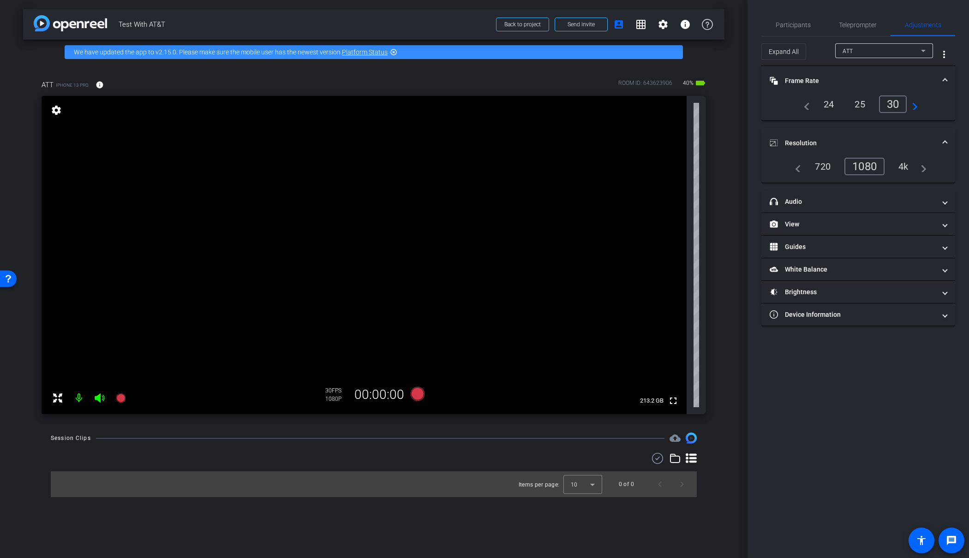
click at [855, 100] on div "25" at bounding box center [860, 104] width 24 height 16
click at [915, 106] on mat-icon "navigate_next" at bounding box center [912, 104] width 11 height 11
click at [806, 102] on mat-icon "navigate_before" at bounding box center [804, 104] width 11 height 11
click at [826, 102] on div "24" at bounding box center [829, 104] width 24 height 16
drag, startPoint x: 870, startPoint y: 170, endPoint x: 900, endPoint y: 167, distance: 29.8
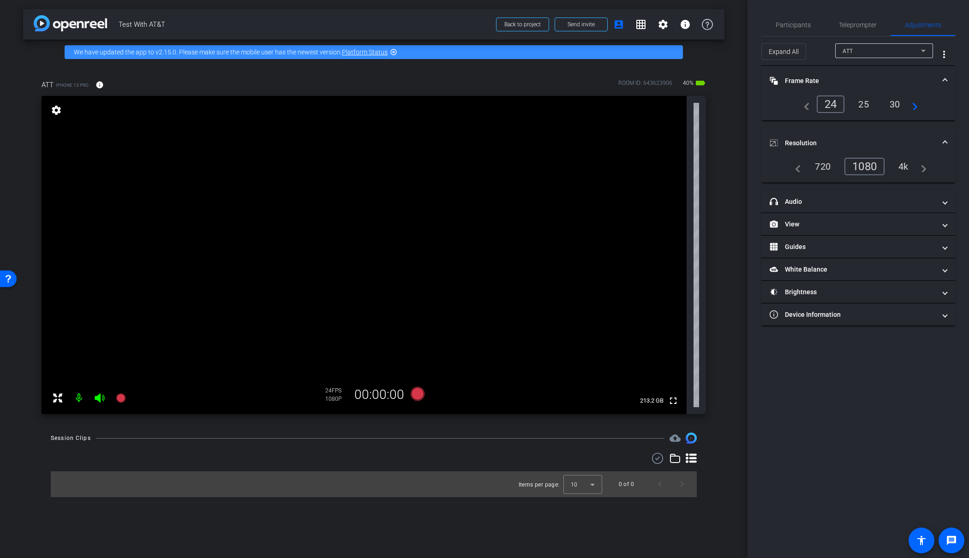
click at [871, 170] on div "1080" at bounding box center [864, 167] width 40 height 18
click at [906, 166] on div "4k" at bounding box center [903, 167] width 24 height 16
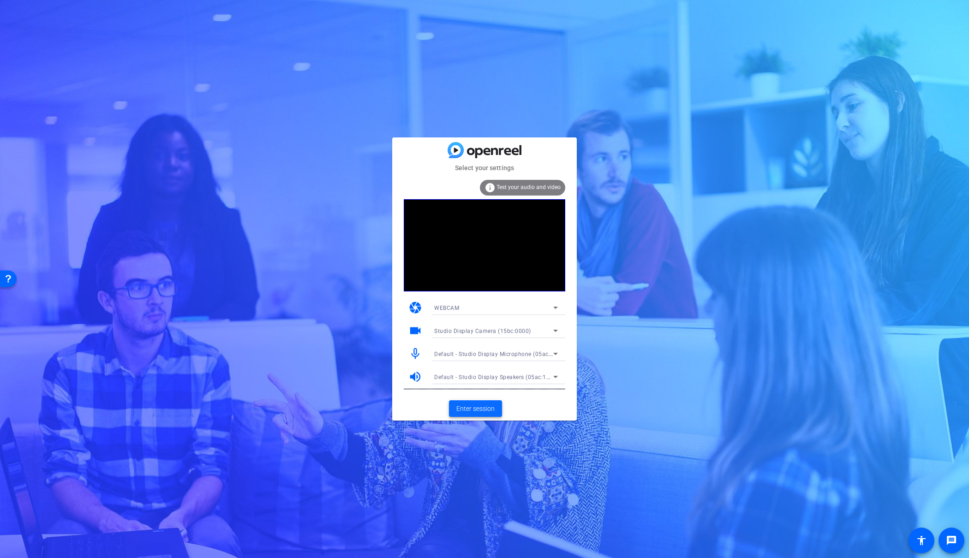
click at [483, 407] on span "Enter session" at bounding box center [475, 409] width 38 height 10
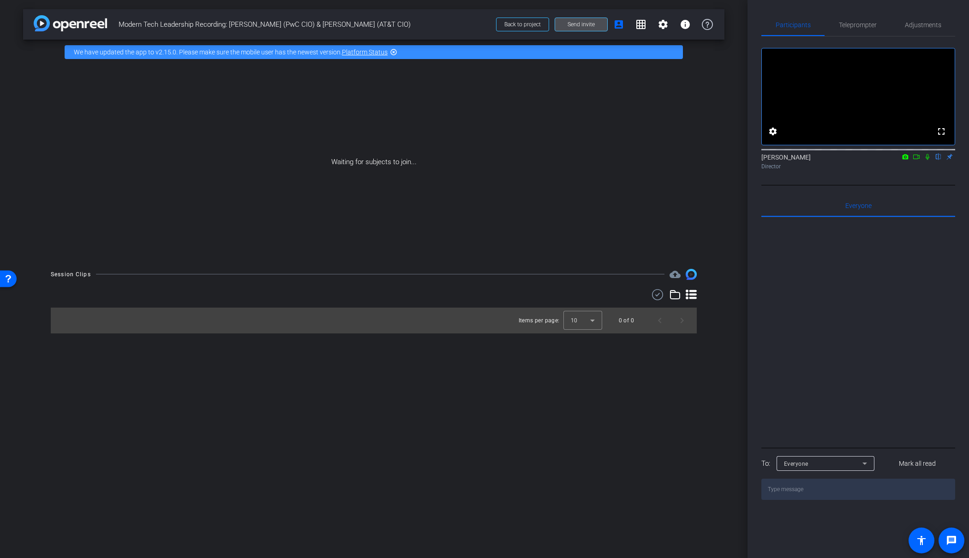
click at [575, 24] on span "Send invite" at bounding box center [581, 24] width 27 height 7
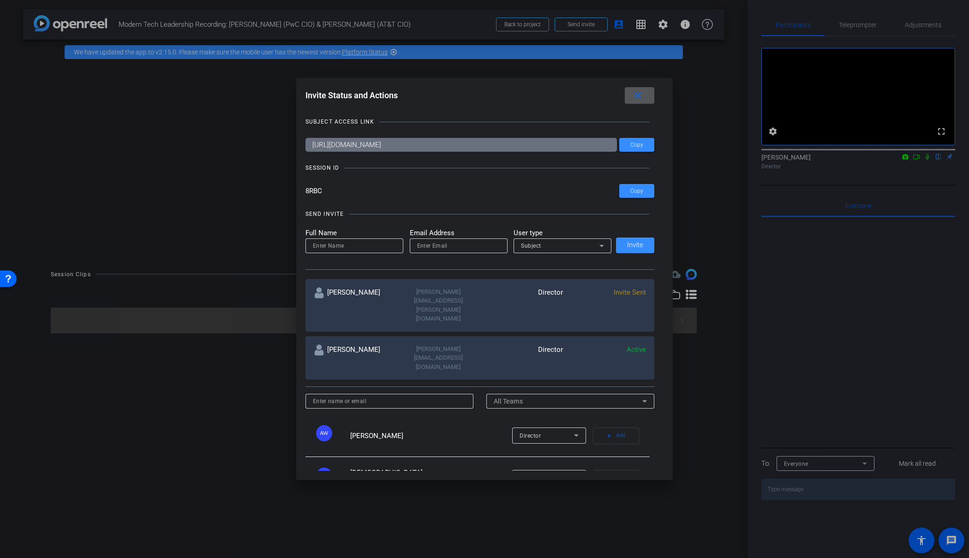
click at [444, 246] on input "email" at bounding box center [458, 245] width 83 height 11
paste input "[PERSON_NAME][EMAIL_ADDRESS][PERSON_NAME][DOMAIN_NAME]"
type input "[PERSON_NAME][EMAIL_ADDRESS][PERSON_NAME][DOMAIN_NAME]"
click at [348, 242] on input at bounding box center [354, 245] width 83 height 11
type input "[PERSON_NAME]"
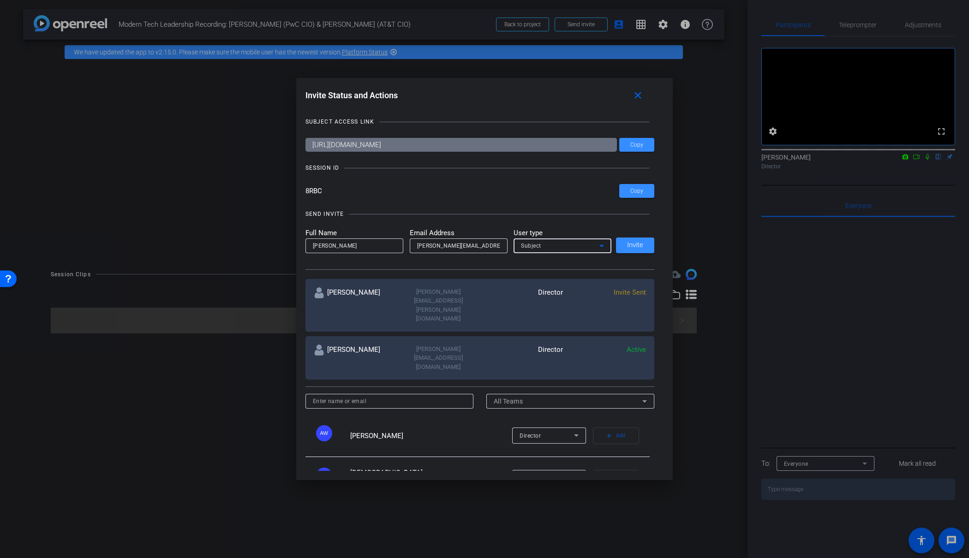
click at [584, 248] on div "Subject" at bounding box center [560, 246] width 78 height 12
drag, startPoint x: 565, startPoint y: 277, endPoint x: 581, endPoint y: 270, distance: 17.1
click at [565, 277] on mat-option "Watcher" at bounding box center [563, 279] width 98 height 15
click at [643, 243] on span "Invite" at bounding box center [635, 245] width 16 height 7
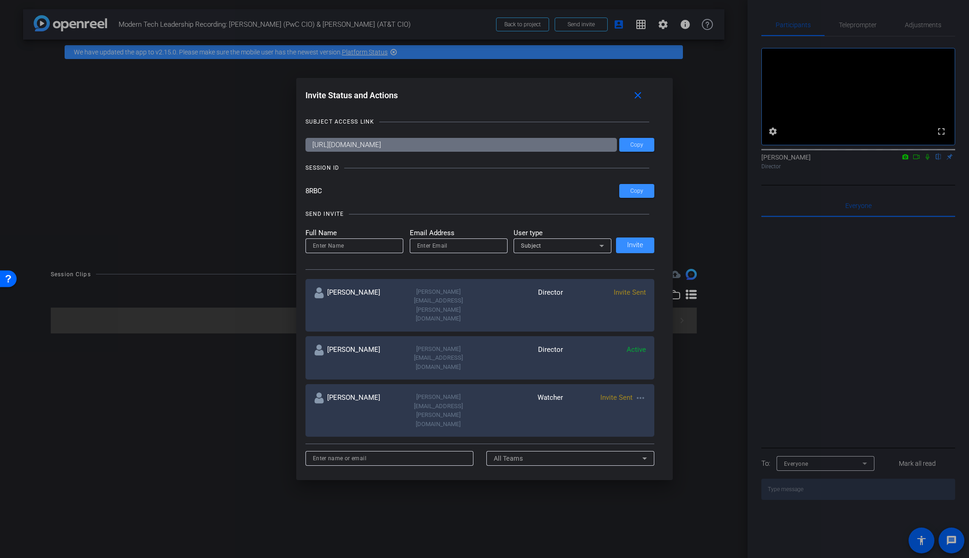
click at [451, 245] on input "email" at bounding box center [458, 245] width 83 height 11
paste input "[PERSON_NAME] ([GEOGRAPHIC_DATA]) <[EMAIL_ADDRESS][PERSON_NAME][DOMAIN_NAME]>"
drag, startPoint x: 426, startPoint y: 245, endPoint x: 397, endPoint y: 245, distance: 29.1
click at [397, 245] on form "Full Name Email Address [PERSON_NAME] ([GEOGRAPHIC_DATA]) <[EMAIL_ADDRESS][PERS…" at bounding box center [458, 240] width 306 height 25
type input "[EMAIL_ADDRESS][PERSON_NAME][DOMAIN_NAME]"
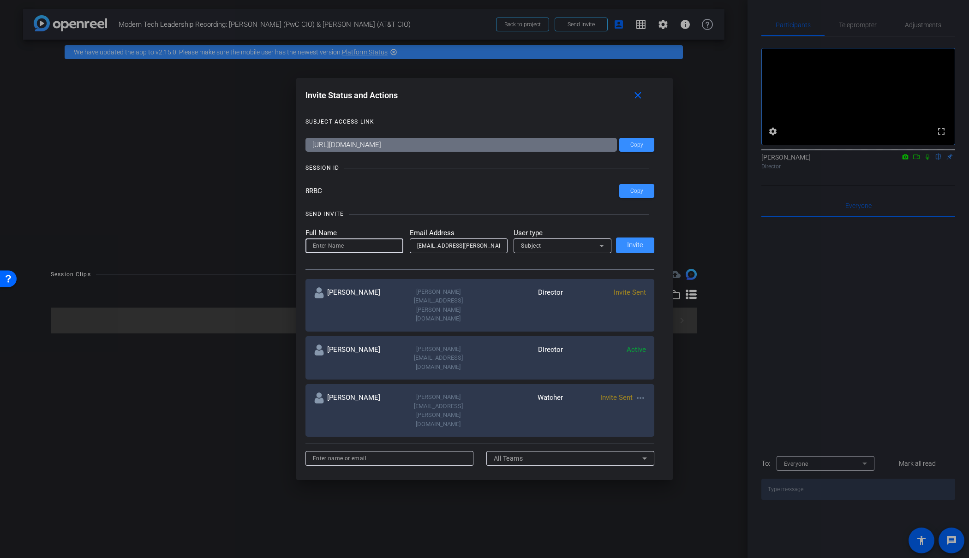
click at [379, 250] on input at bounding box center [354, 245] width 83 height 11
type input "Becca"
click at [582, 245] on div "Subject" at bounding box center [560, 246] width 78 height 12
click at [557, 279] on mat-option "Watcher" at bounding box center [563, 279] width 98 height 15
click at [636, 242] on span "Invite" at bounding box center [635, 245] width 16 height 7
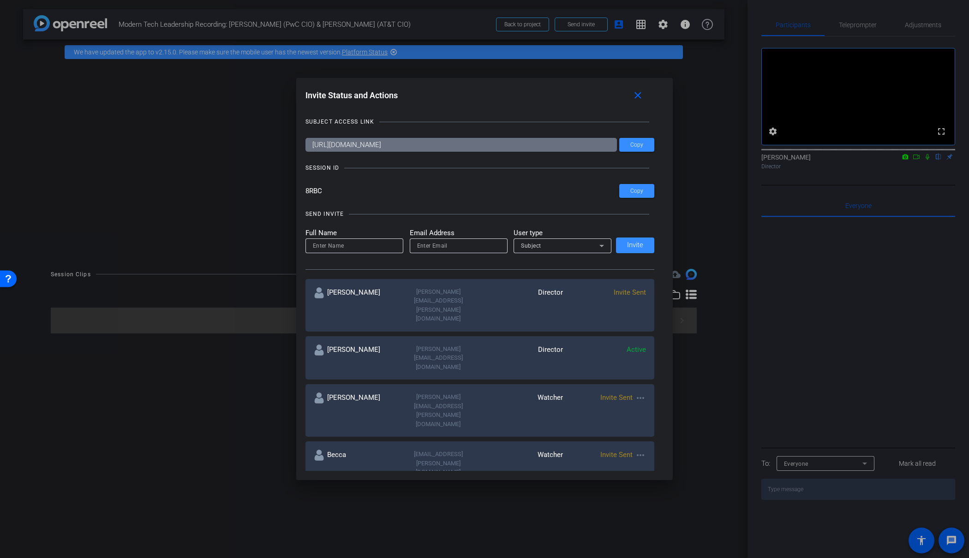
click at [470, 244] on input "email" at bounding box center [458, 245] width 83 height 11
paste input "[PERSON_NAME][EMAIL_ADDRESS][PERSON_NAME][DOMAIN_NAME]"
type input "[PERSON_NAME][EMAIL_ADDRESS][PERSON_NAME][DOMAIN_NAME]"
click at [364, 249] on input at bounding box center [354, 245] width 83 height 11
type input "[PERSON_NAME]"
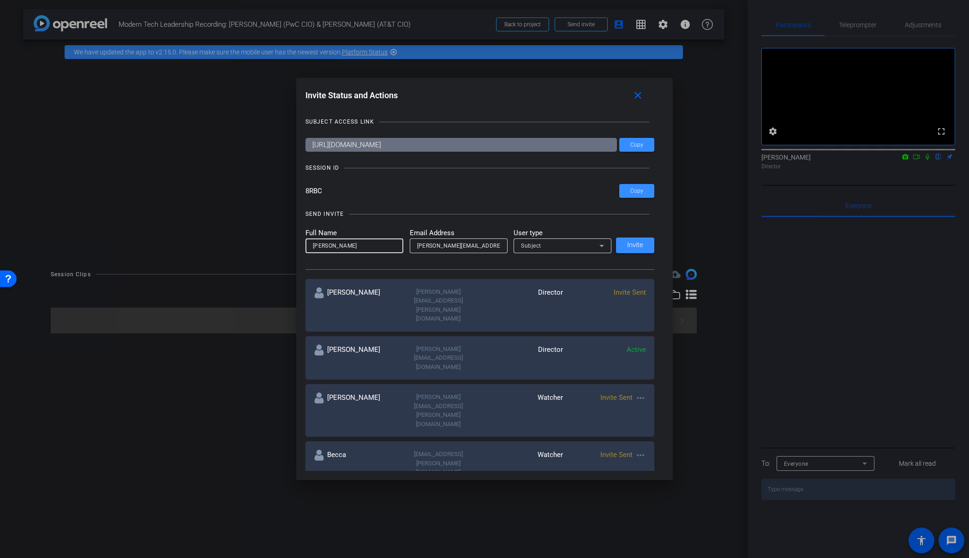
click at [604, 249] on icon at bounding box center [601, 245] width 11 height 11
click at [574, 277] on mat-option "Watcher" at bounding box center [563, 279] width 98 height 15
click at [634, 247] on span "Invite" at bounding box center [635, 245] width 16 height 7
click at [439, 248] on input "email" at bounding box center [458, 245] width 83 height 11
paste input "[EMAIL_ADDRESS][DOMAIN_NAME] <[EMAIL_ADDRESS][DOMAIN_NAME]>"
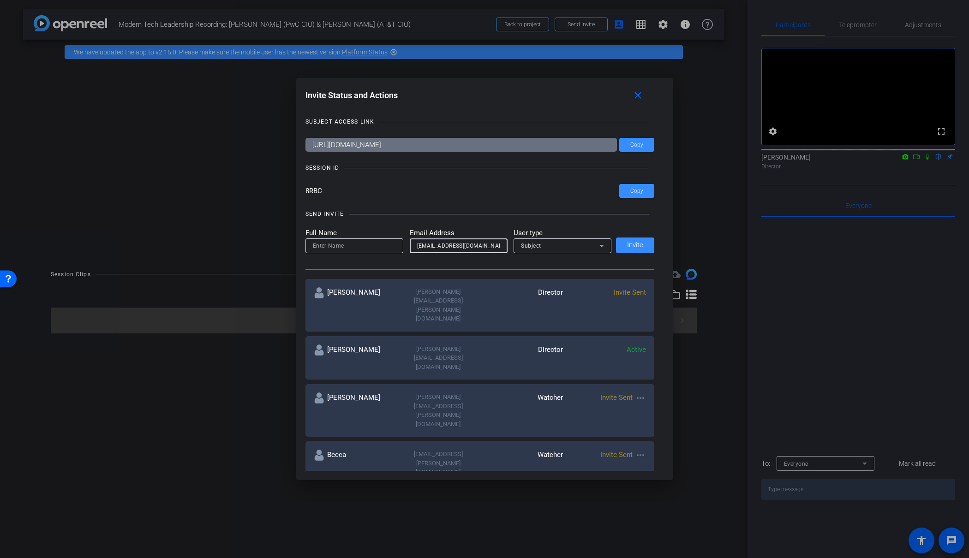
drag, startPoint x: 453, startPoint y: 244, endPoint x: 339, endPoint y: 241, distance: 113.6
click at [339, 241] on form "Full Name Email Address [EMAIL_ADDRESS][DOMAIN_NAME] <[EMAIL_ADDRESS][DOMAIN_NA…" at bounding box center [458, 240] width 306 height 25
type input "[EMAIL_ADDRESS][DOMAIN_NAME]"
click at [378, 247] on input at bounding box center [354, 245] width 83 height 11
type input "DG"
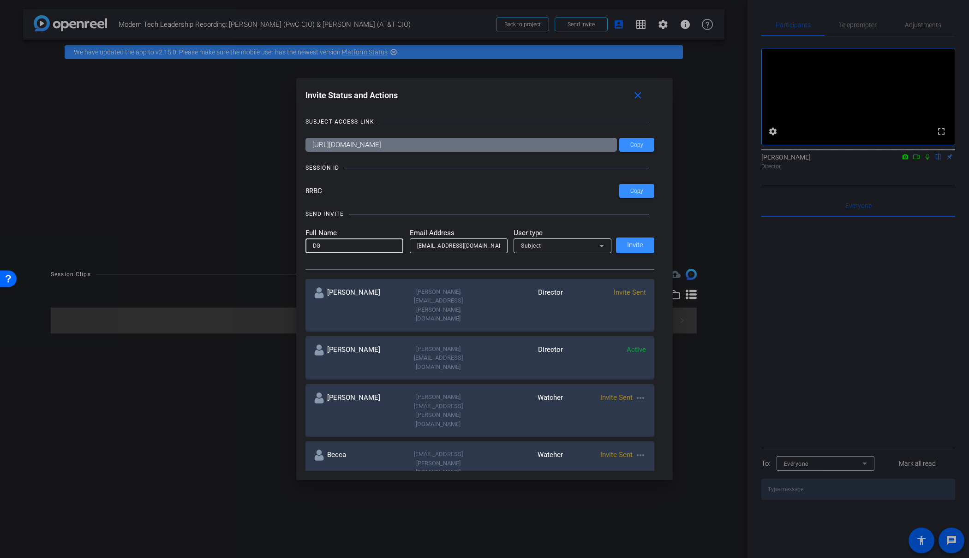
click at [586, 248] on div "Subject" at bounding box center [560, 246] width 78 height 12
click at [560, 276] on mat-option "Watcher" at bounding box center [563, 279] width 98 height 15
click at [638, 244] on span "Invite" at bounding box center [635, 245] width 16 height 7
drag, startPoint x: 336, startPoint y: 246, endPoint x: 377, endPoint y: 241, distance: 41.4
click at [339, 245] on input at bounding box center [354, 245] width 83 height 11
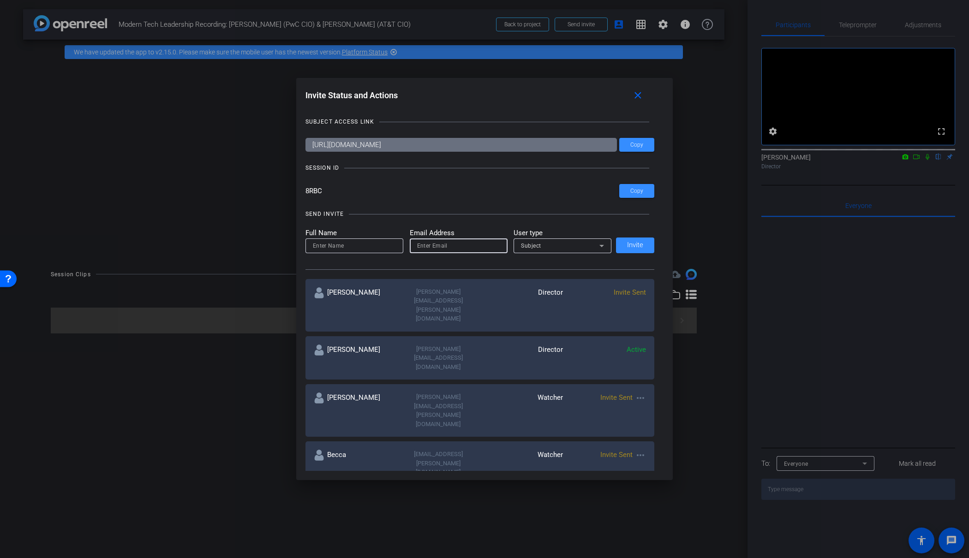
drag, startPoint x: 425, startPoint y: 243, endPoint x: 439, endPoint y: 242, distance: 13.4
click at [427, 242] on input "email" at bounding box center [458, 245] width 83 height 11
paste input "[EMAIL_ADDRESS][DOMAIN_NAME]"
type input "[EMAIL_ADDRESS][DOMAIN_NAME]"
click at [378, 246] on input at bounding box center [354, 245] width 83 height 11
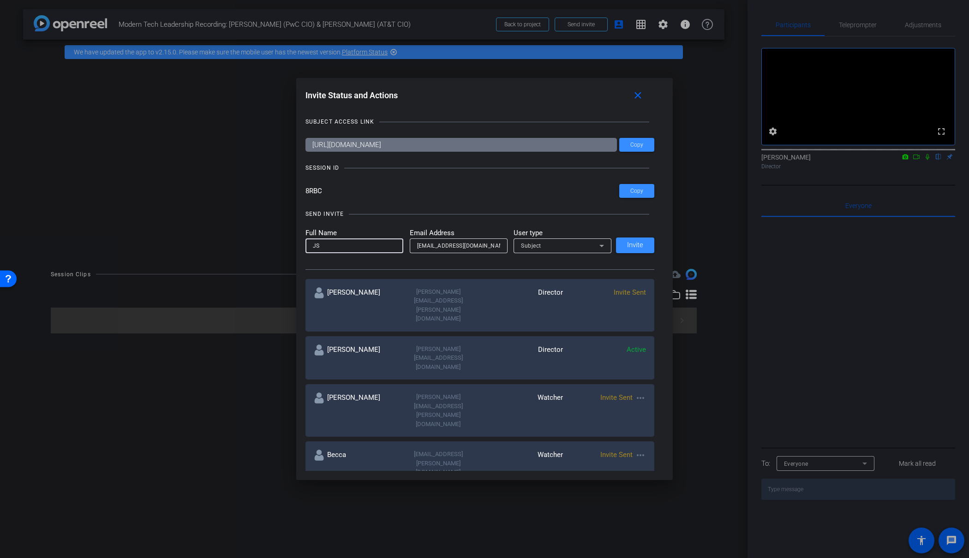
click at [566, 241] on div "Subject" at bounding box center [560, 246] width 78 height 12
click at [561, 280] on mat-option "Watcher" at bounding box center [563, 279] width 98 height 15
click at [350, 245] on input "JS" at bounding box center [354, 245] width 83 height 11
type input "[PERSON_NAME]"
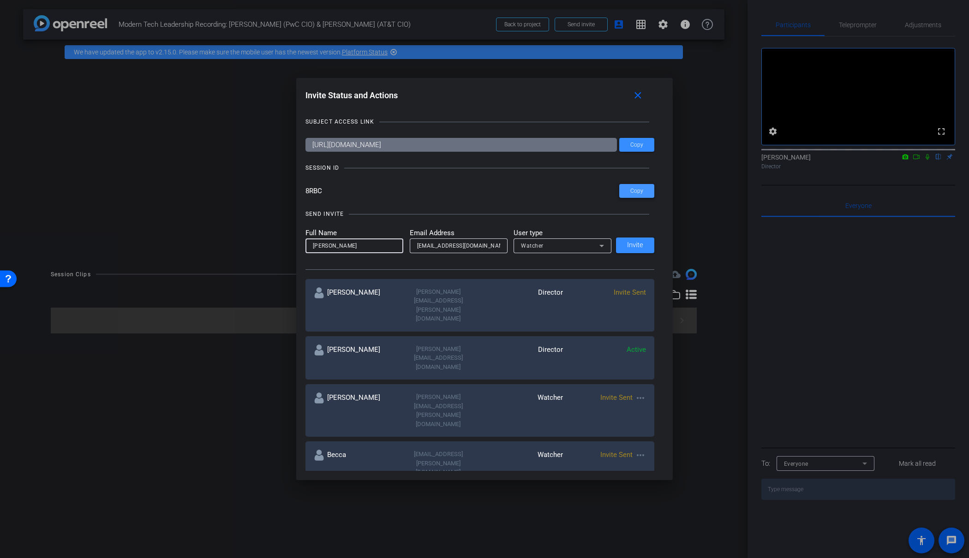
drag, startPoint x: 631, startPoint y: 190, endPoint x: 620, endPoint y: 198, distance: 13.8
click at [631, 190] on span "Copy" at bounding box center [636, 191] width 13 height 7
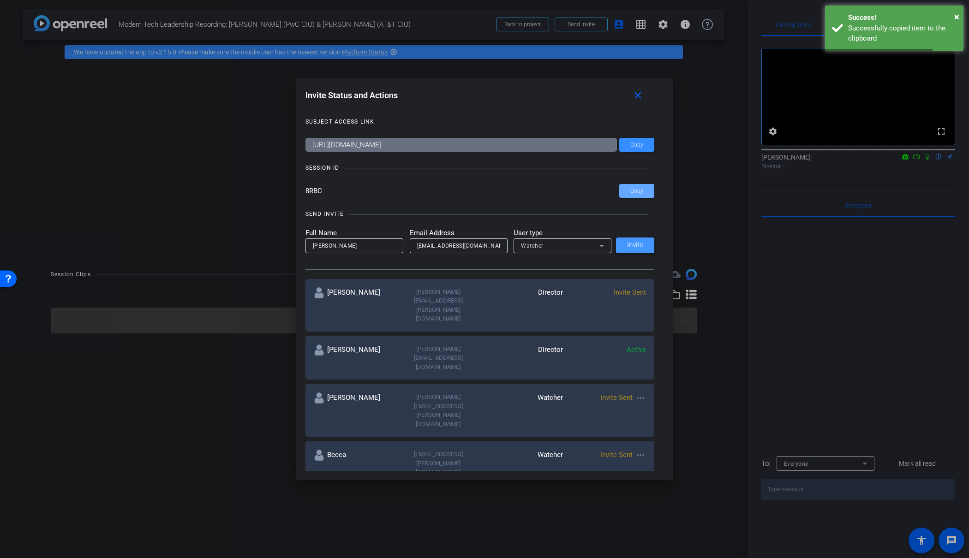
click at [632, 244] on span "Invite" at bounding box center [635, 245] width 16 height 7
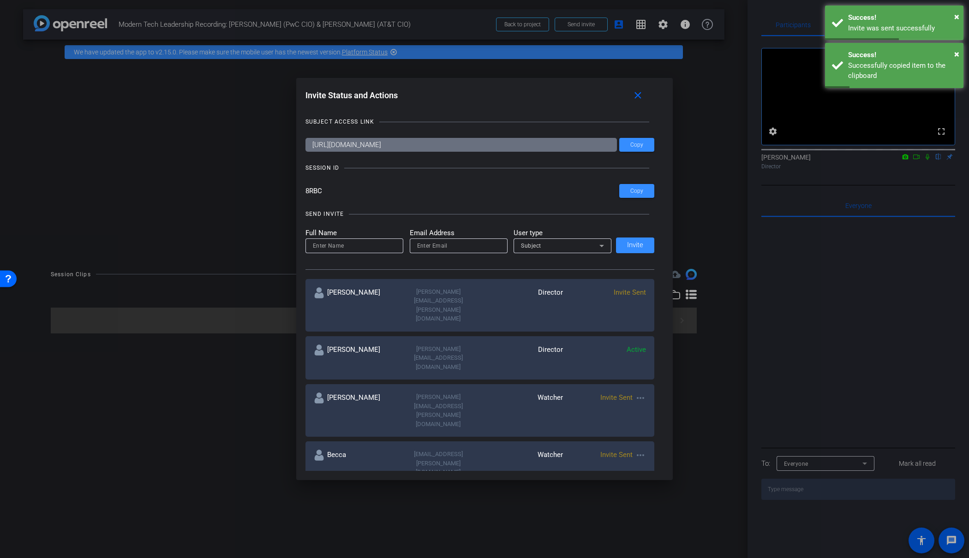
click at [632, 245] on div "Full Name Email Address User type Subject Invite" at bounding box center [479, 240] width 349 height 25
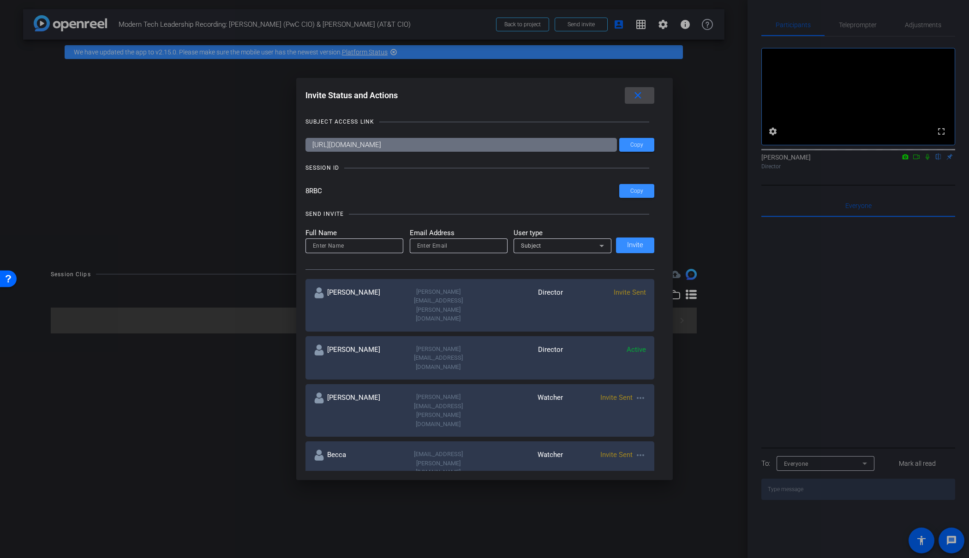
click at [643, 89] on span at bounding box center [640, 95] width 30 height 22
